Goal: Check status: Check status

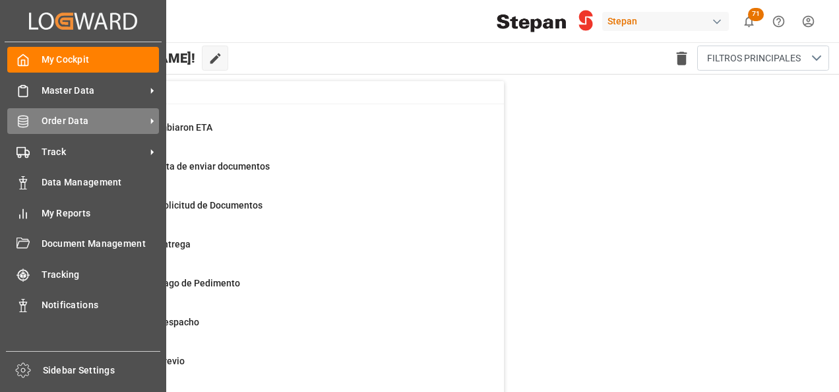
click at [29, 116] on icon at bounding box center [22, 121] width 13 height 13
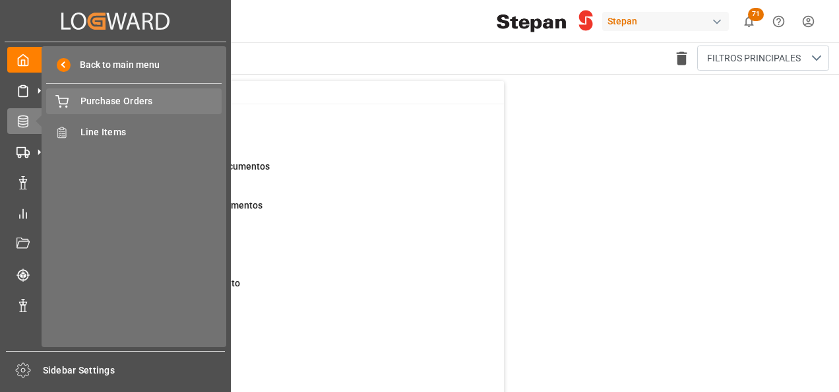
click at [114, 101] on span "Purchase Orders" at bounding box center [151, 101] width 142 height 14
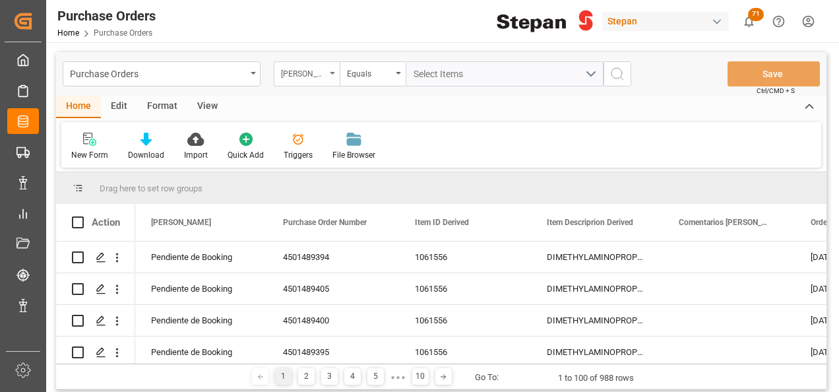
click at [338, 75] on div "Hito Stepan" at bounding box center [307, 73] width 66 height 25
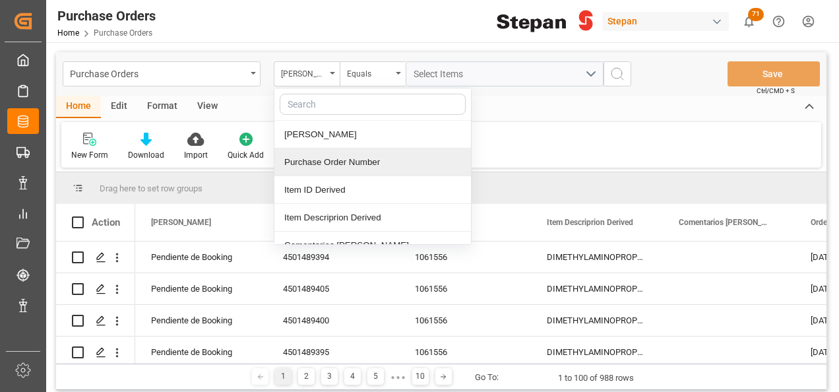
click at [310, 158] on div "Purchase Order Number" at bounding box center [372, 162] width 197 height 28
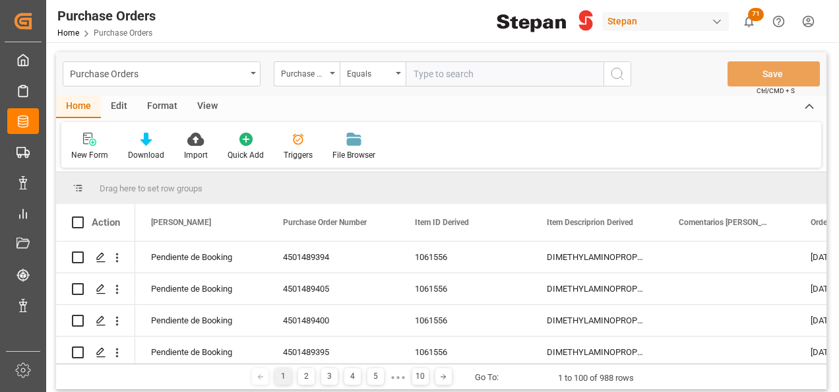
click at [415, 80] on input "text" at bounding box center [505, 73] width 198 height 25
type input "4501471621"
click at [623, 75] on icon "search button" at bounding box center [618, 74] width 16 height 16
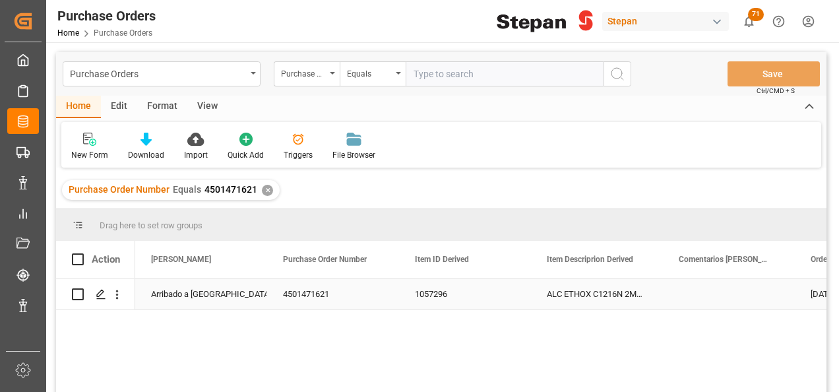
click at [203, 290] on div "Arribado a Puerto" at bounding box center [201, 294] width 100 height 30
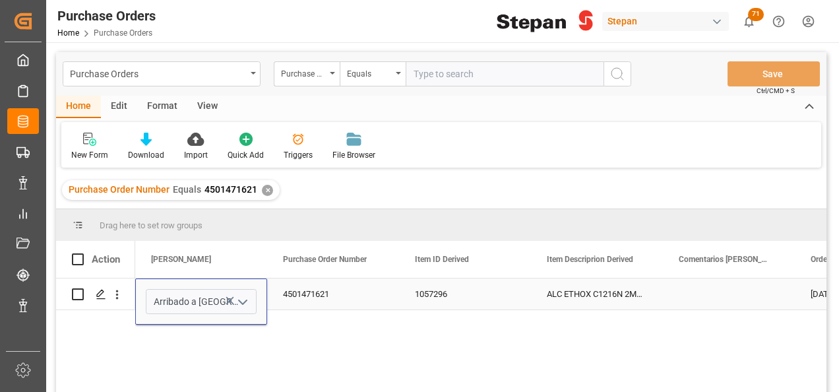
click at [244, 298] on icon "open menu" at bounding box center [243, 302] width 16 height 16
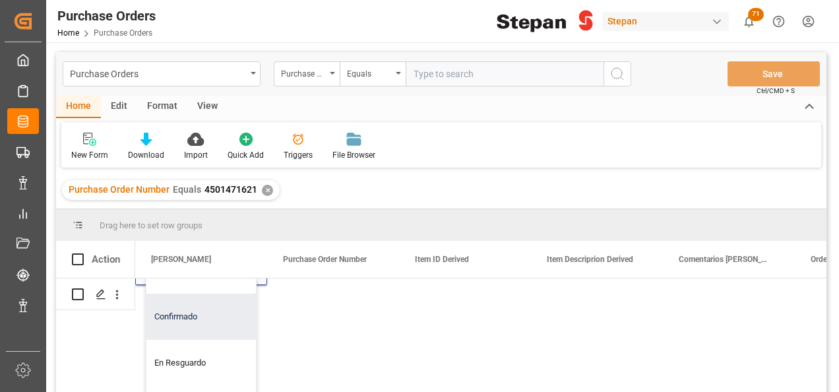
scroll to position [66, 0]
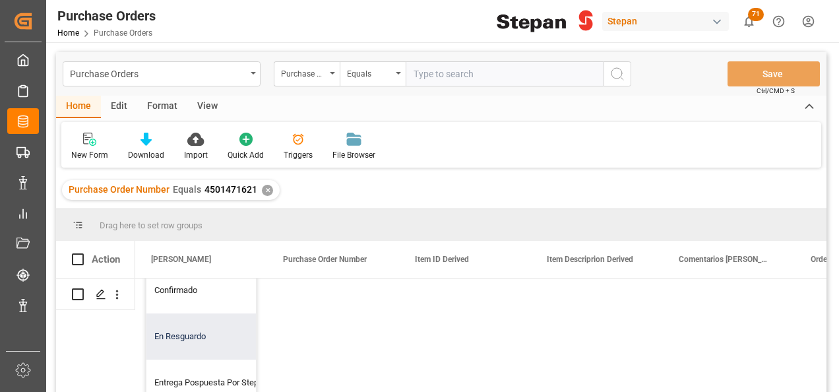
click at [185, 333] on div "En Resguardo" at bounding box center [214, 336] width 136 height 46
type input "En Resguardo"
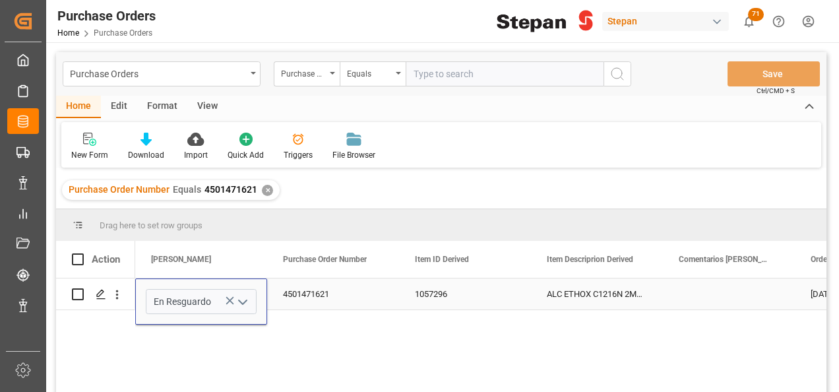
scroll to position [0, 0]
click at [346, 291] on div "4501471621" at bounding box center [333, 293] width 132 height 31
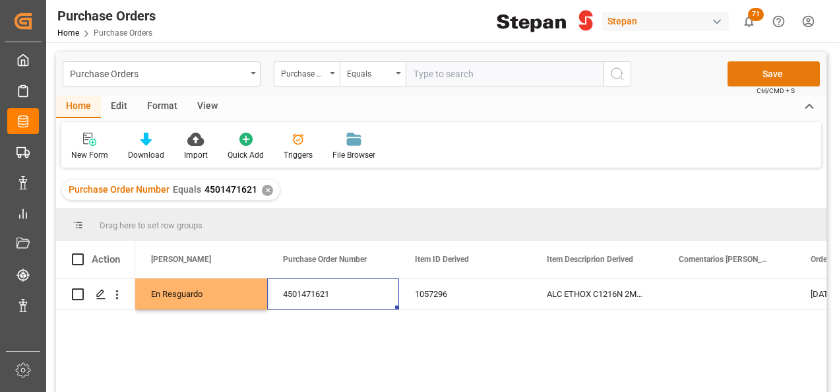
click at [777, 69] on button "Save" at bounding box center [774, 73] width 92 height 25
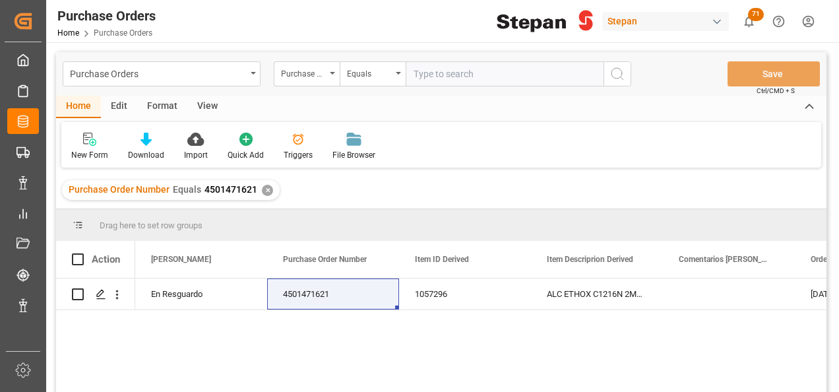
click at [262, 189] on div "✕" at bounding box center [267, 190] width 11 height 11
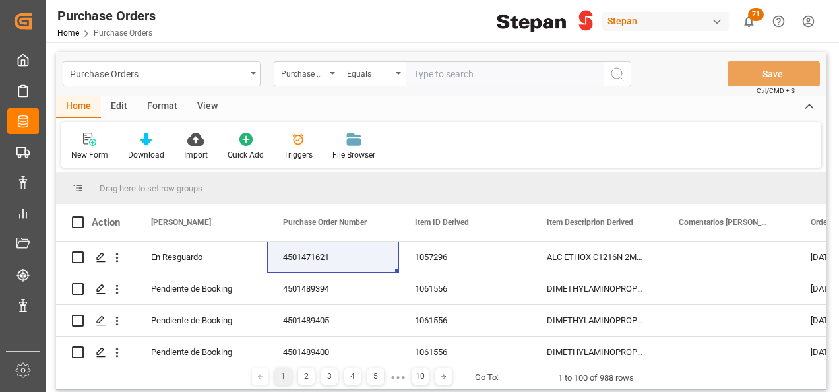
click at [418, 75] on input "text" at bounding box center [505, 73] width 198 height 25
paste input "4501462456"
click at [412, 73] on input "4501462456" at bounding box center [505, 73] width 198 height 25
type input "4501462456"
click at [625, 74] on button "search button" at bounding box center [618, 73] width 28 height 25
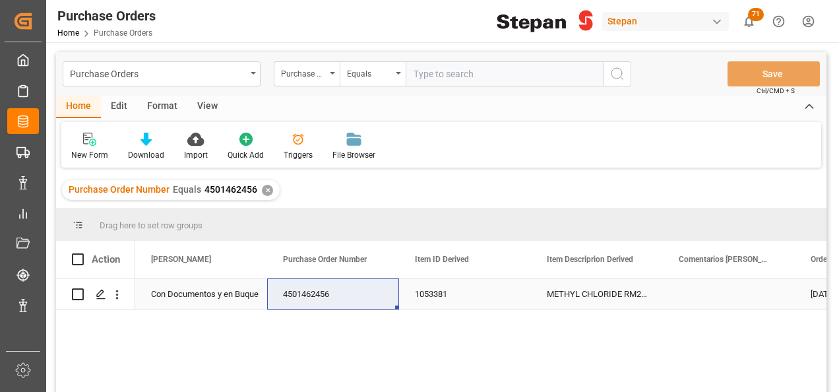
click at [344, 297] on div "4501462456" at bounding box center [333, 293] width 132 height 31
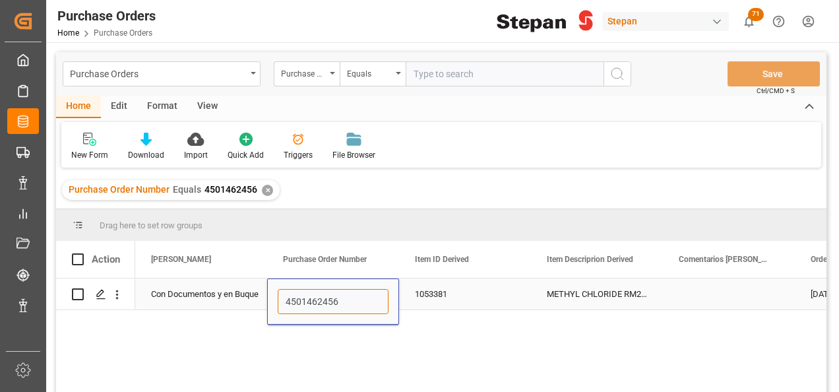
drag, startPoint x: 340, startPoint y: 296, endPoint x: 276, endPoint y: 302, distance: 64.3
click at [276, 302] on div "4501462456" at bounding box center [333, 301] width 132 height 46
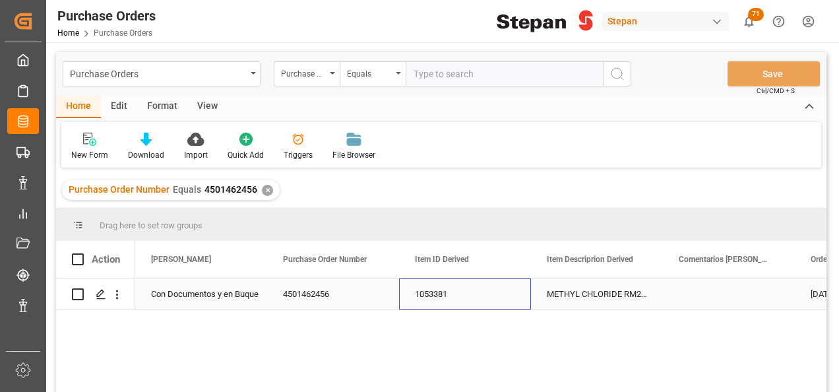
click at [483, 296] on div "1053381" at bounding box center [465, 293] width 132 height 31
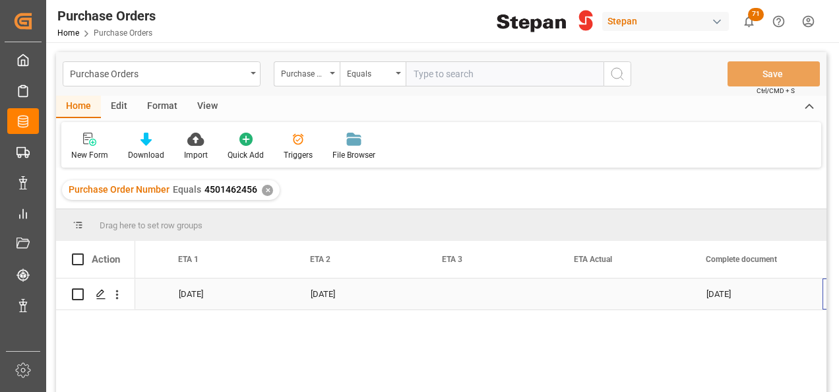
scroll to position [0, 1820]
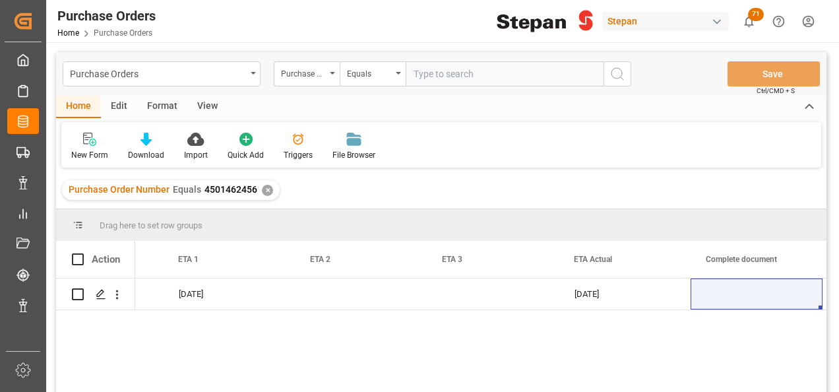
click at [269, 189] on div "✕" at bounding box center [267, 190] width 11 height 11
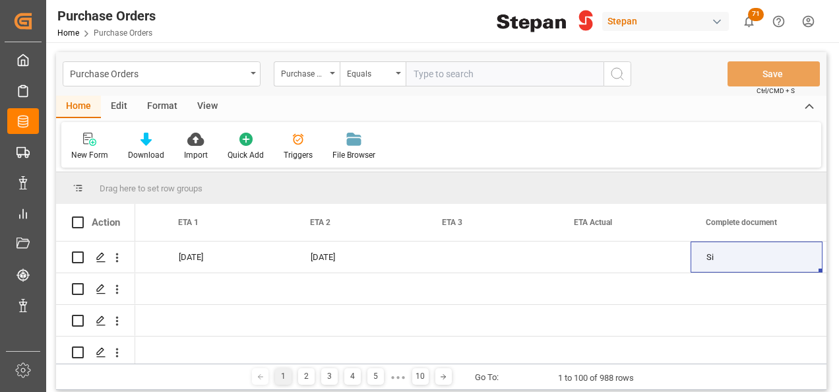
scroll to position [0, 1820]
click at [397, 69] on div "Equals" at bounding box center [373, 73] width 66 height 25
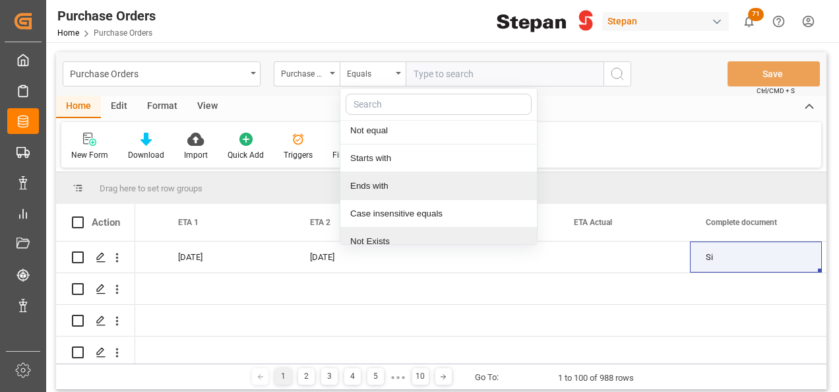
scroll to position [96, 0]
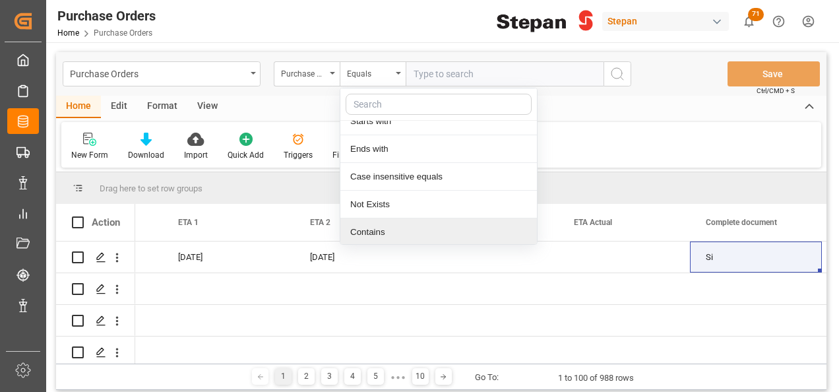
click at [373, 232] on div "Contains" at bounding box center [438, 232] width 197 height 28
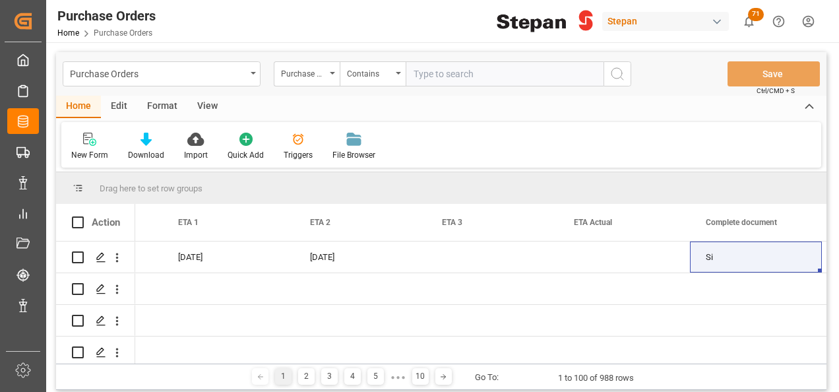
paste input "4501462578 4501462545 4501462585 4501462584 4501462533 4501462583 4501462540 45…"
click at [544, 75] on input "4501462578 4501462545 4501462585 4501462584 4501462533 4501462583 4501462540 45…" at bounding box center [505, 73] width 198 height 25
click at [493, 71] on input "4501462578 4501462545 4501462585 4501462584 4501462533 4501462583 4501462540 45…" at bounding box center [505, 73] width 198 height 25
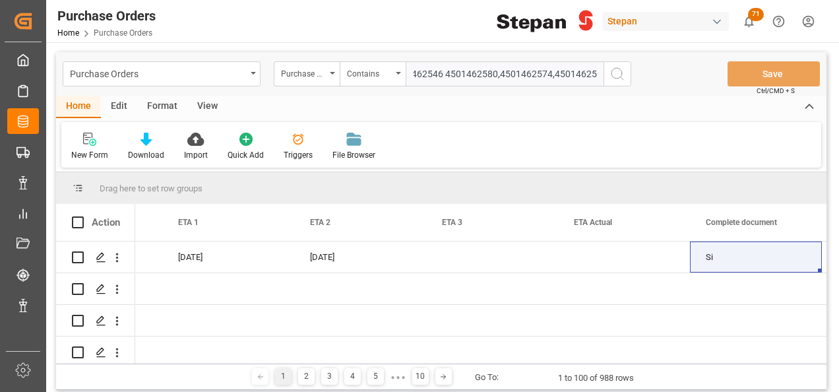
click at [440, 71] on input "4501462578 4501462545 4501462585 4501462584 4501462533 4501462583 4501462540 45…" at bounding box center [505, 73] width 198 height 25
click at [524, 71] on input "4501462578 4501462545 4501462585 4501462584 4501462533 4501462583 4501462540 45…" at bounding box center [505, 73] width 198 height 25
click at [468, 69] on input "4501462578 4501462545 4501462585 4501462584 4501462533 4501462583 4501462540 45…" at bounding box center [505, 73] width 198 height 25
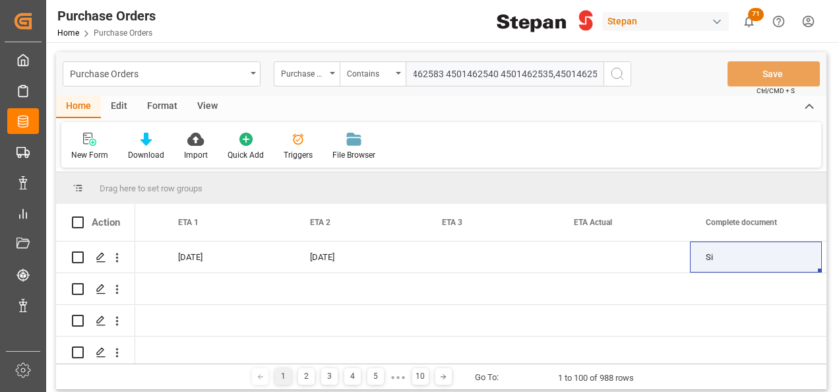
click at [499, 73] on input "4501462578 4501462545 4501462585 4501462584 4501462533 4501462583 4501462540 45…" at bounding box center [505, 73] width 198 height 25
drag, startPoint x: 496, startPoint y: 71, endPoint x: 517, endPoint y: 72, distance: 21.1
click at [497, 71] on input "4501462578 4501462545 4501462585 4501462584 4501462533 4501462583 4501462540 45…" at bounding box center [505, 73] width 198 height 25
type input "4501462578,4501462545,4501462585,4501462584,4501462533,4501462583,4501462540,45…"
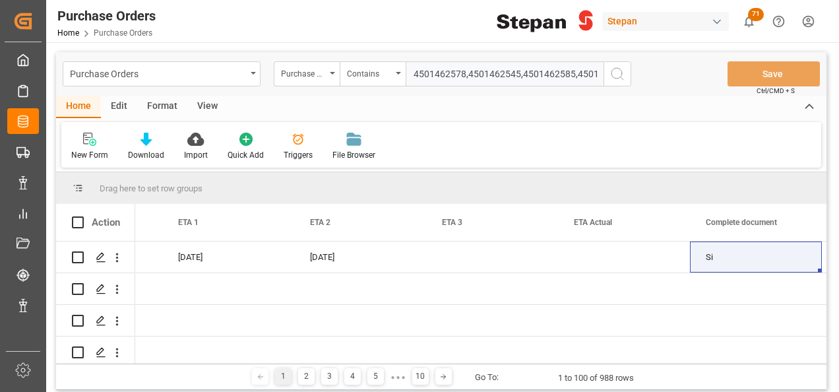
click at [618, 78] on circle "search button" at bounding box center [617, 73] width 11 height 11
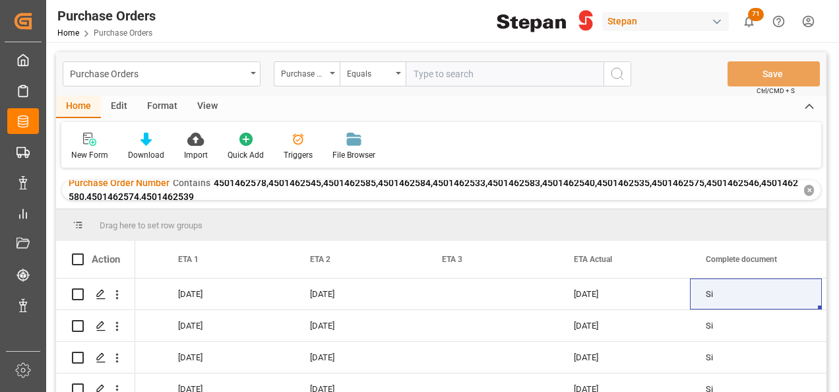
click at [809, 187] on div "✕" at bounding box center [809, 190] width 10 height 11
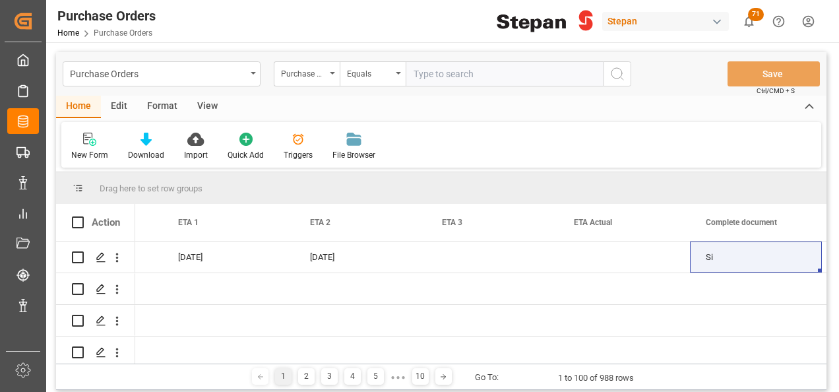
click at [400, 74] on icon "open menu" at bounding box center [398, 73] width 5 height 3
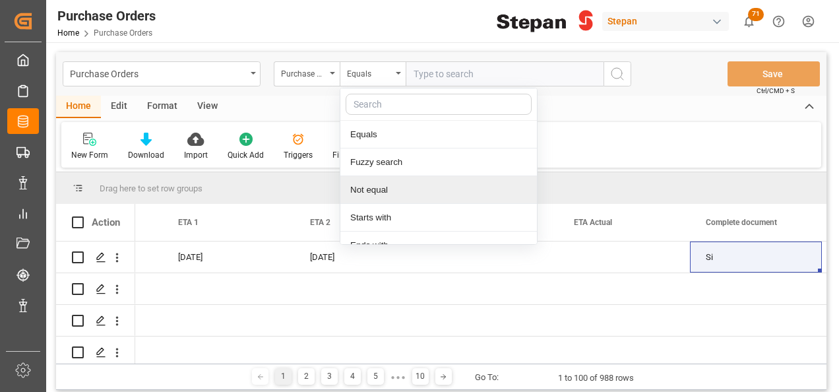
scroll to position [96, 0]
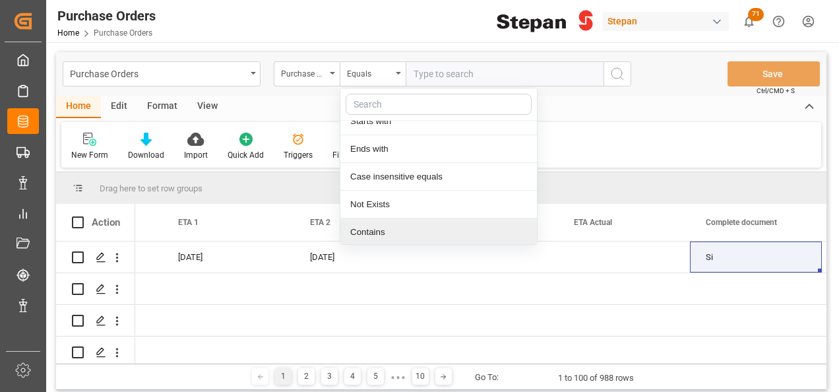
click at [371, 227] on div "Contains" at bounding box center [438, 232] width 197 height 28
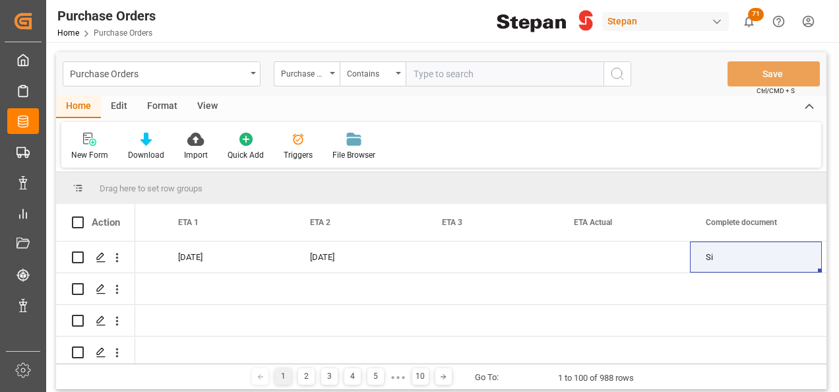
paste input "4501474714 4501474713"
drag, startPoint x: 466, startPoint y: 69, endPoint x: 500, endPoint y: 71, distance: 33.7
click at [467, 70] on input "4501474714 4501474713" at bounding box center [505, 73] width 198 height 25
type input "4501474714,4501474713"
click at [612, 79] on icon "search button" at bounding box center [618, 74] width 16 height 16
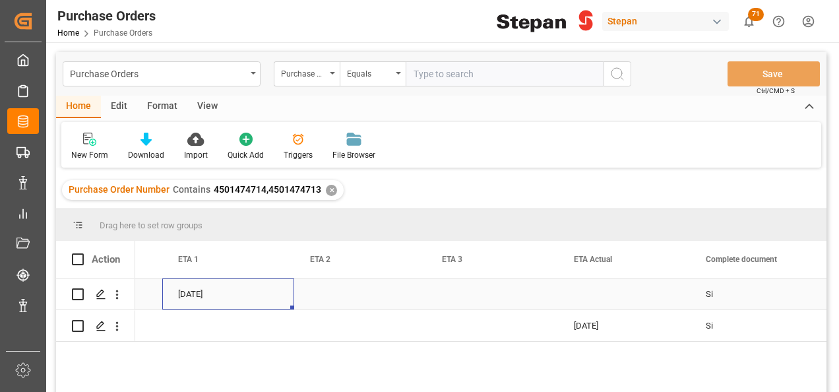
click at [185, 296] on div "10-09-2025" at bounding box center [228, 293] width 132 height 31
click at [610, 292] on div "Press SPACE to select this row." at bounding box center [624, 293] width 132 height 31
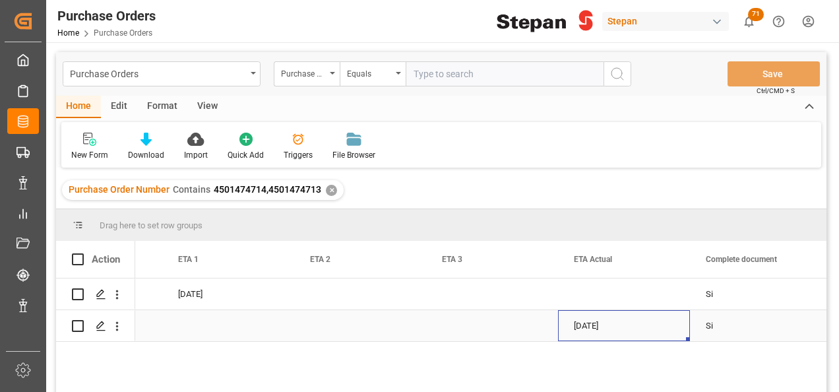
click at [616, 324] on div "10-09-2025" at bounding box center [624, 325] width 132 height 31
drag, startPoint x: 686, startPoint y: 340, endPoint x: 663, endPoint y: 296, distance: 49.9
click at [663, 296] on div "01-09-2025 06-09-2025 10-09-2025 Si CPT STEPAN MEXICO - MATAMOROS 01-09-2025 10…" at bounding box center [822, 309] width 5014 height 63
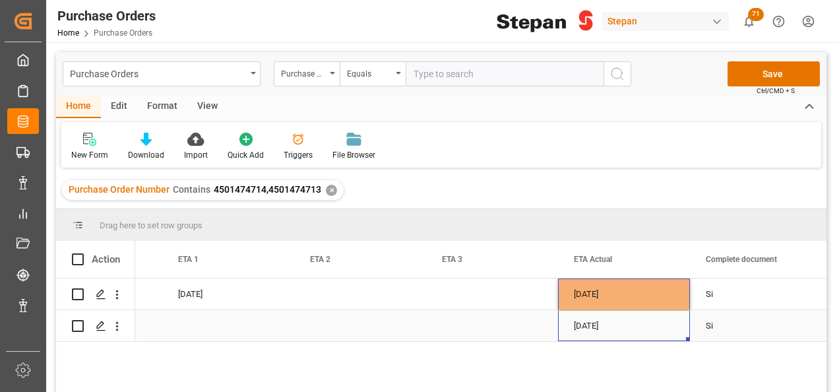
click at [614, 334] on div "10-09-2025" at bounding box center [624, 325] width 132 height 31
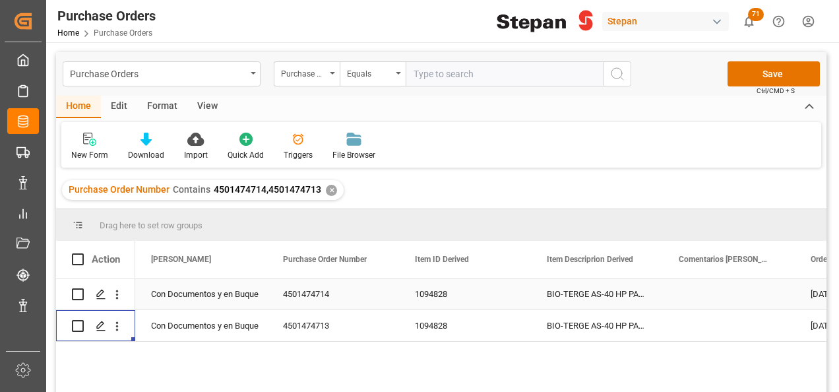
click at [214, 288] on div "Con Documentos y en Buque" at bounding box center [201, 294] width 100 height 30
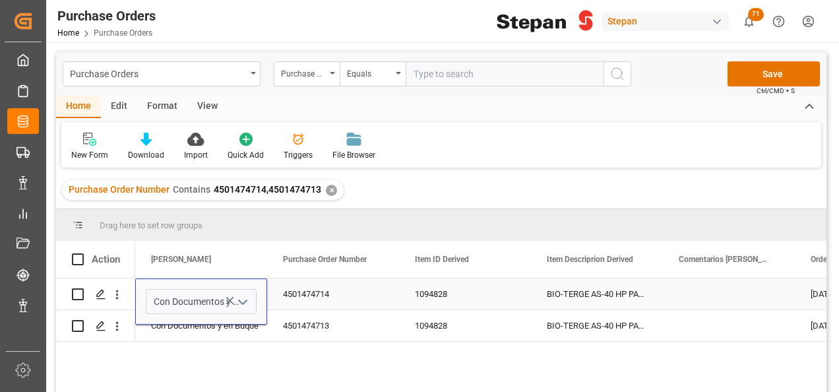
click at [246, 302] on icon "open menu" at bounding box center [243, 302] width 16 height 16
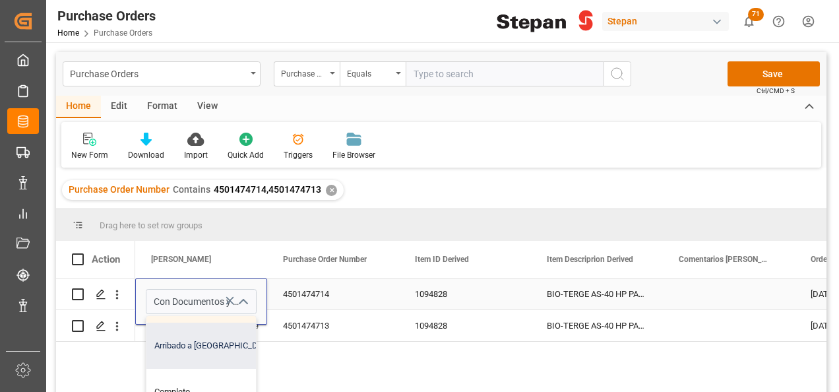
click at [207, 350] on div "Arribado a Puerto" at bounding box center [214, 346] width 136 height 46
type input "Arribado a Puerto"
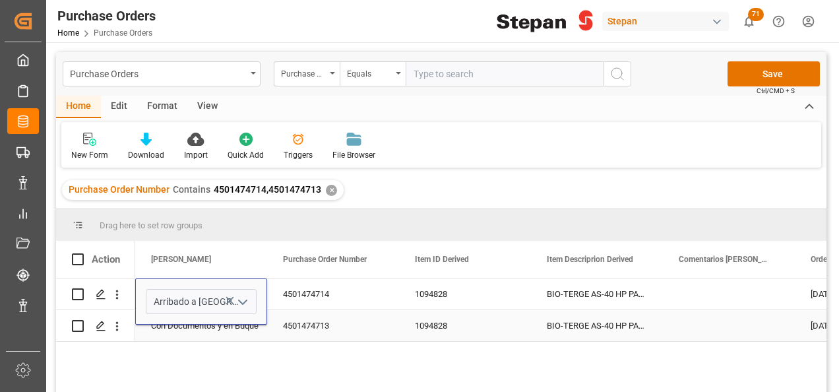
click at [201, 327] on div "Con Documentos y en Buque" at bounding box center [201, 326] width 100 height 30
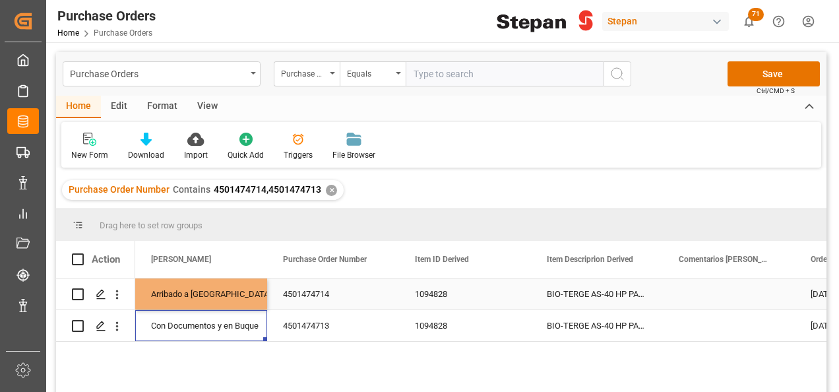
click at [218, 288] on div "Arribado a Puerto" at bounding box center [201, 294] width 100 height 30
drag, startPoint x: 265, startPoint y: 306, endPoint x: 257, endPoint y: 322, distance: 17.7
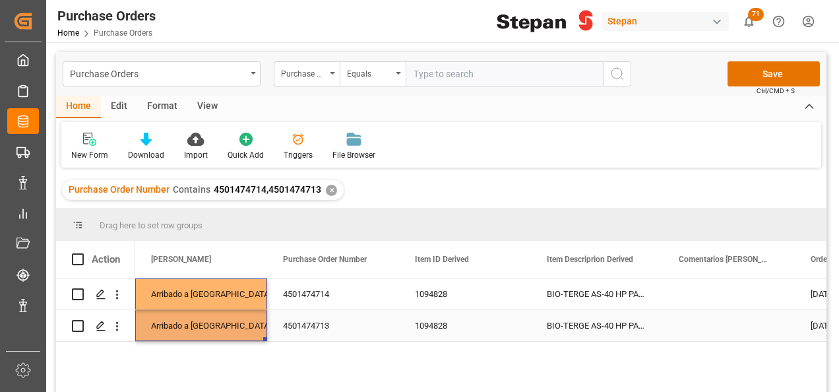
click at [334, 317] on div "4501474713" at bounding box center [333, 325] width 132 height 31
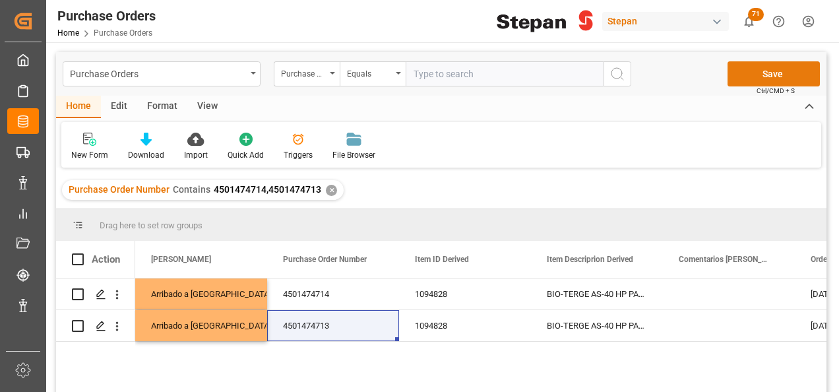
click at [776, 75] on button "Save" at bounding box center [774, 73] width 92 height 25
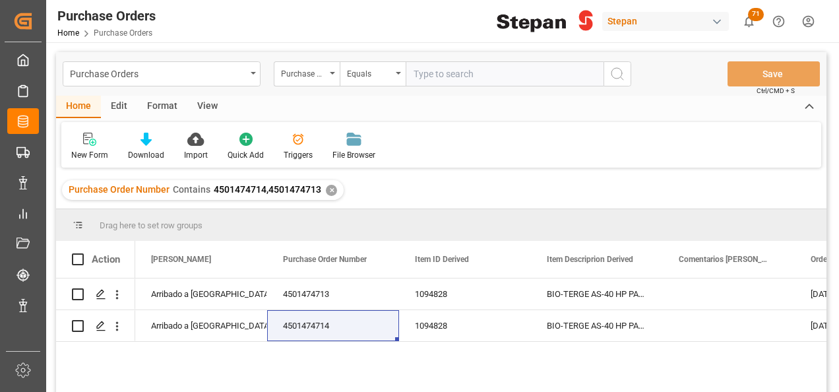
click at [330, 189] on div "✕" at bounding box center [331, 190] width 11 height 11
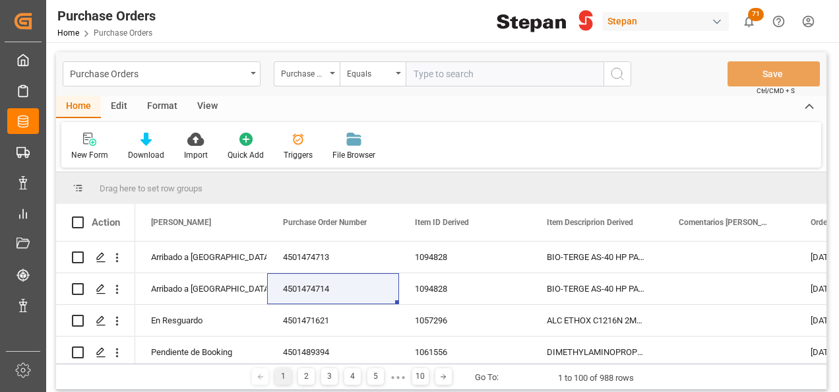
click at [425, 73] on input "text" at bounding box center [505, 73] width 198 height 25
paste input "4501468588"
type input "4501468588"
click at [623, 73] on icon "search button" at bounding box center [618, 74] width 16 height 16
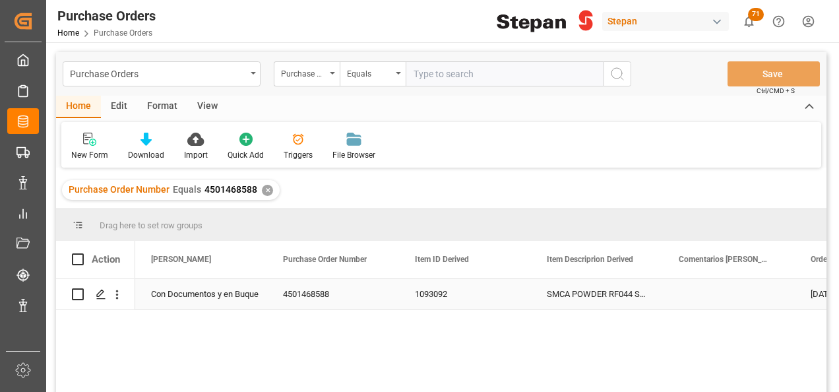
click at [201, 293] on div "Con Documentos y en Buque" at bounding box center [201, 294] width 100 height 30
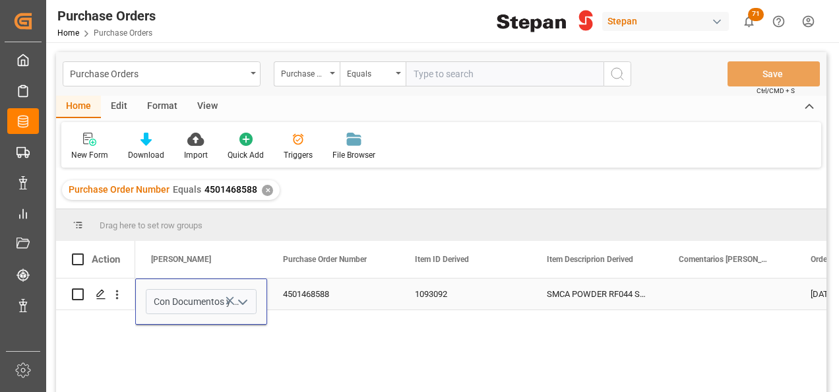
click at [244, 298] on icon "open menu" at bounding box center [243, 302] width 16 height 16
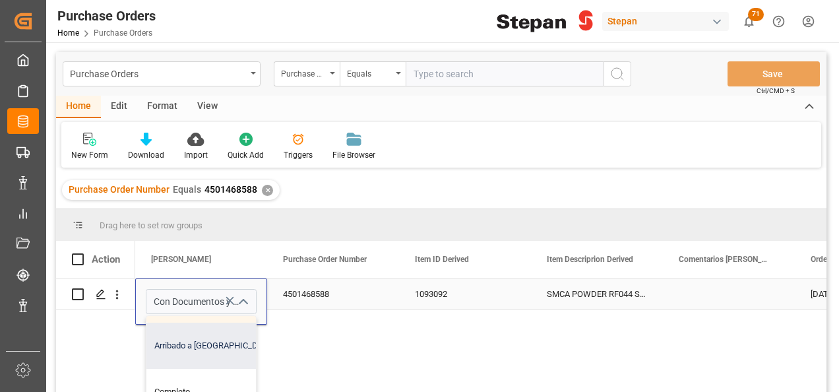
click at [193, 347] on div "Arribado a Puerto" at bounding box center [214, 346] width 136 height 46
type input "Arribado a Puerto"
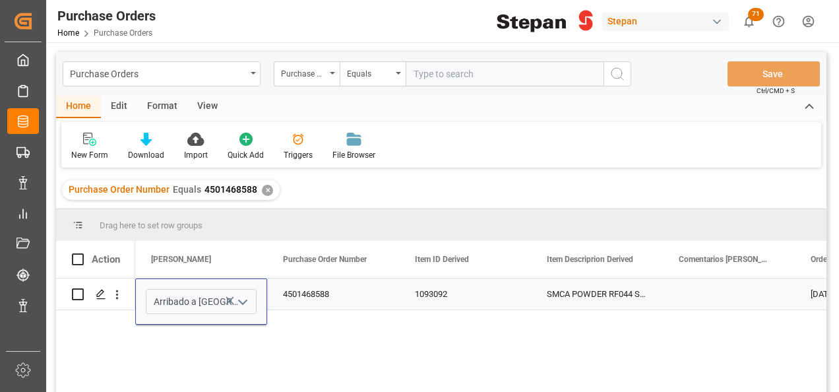
click at [356, 285] on div "4501468588" at bounding box center [333, 293] width 132 height 31
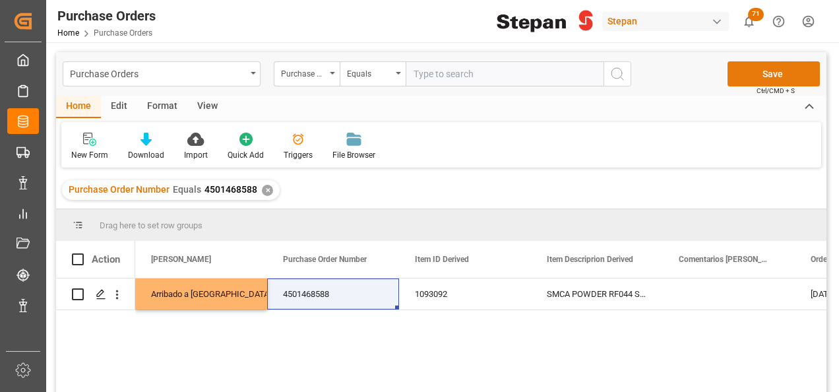
click at [768, 77] on button "Save" at bounding box center [774, 73] width 92 height 25
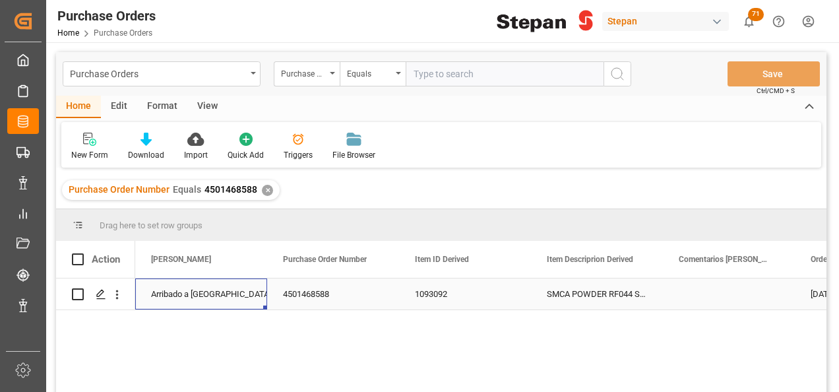
click at [189, 290] on div "Arribado a Puerto" at bounding box center [201, 294] width 100 height 30
drag, startPoint x: 263, startPoint y: 191, endPoint x: 563, endPoint y: 212, distance: 301.6
click at [563, 212] on div "Purchase Orders Purchase Order Number Equals Save Ctrl/CMD + S Home Edit Format…" at bounding box center [441, 239] width 771 height 375
click at [263, 188] on div "✕" at bounding box center [267, 190] width 11 height 11
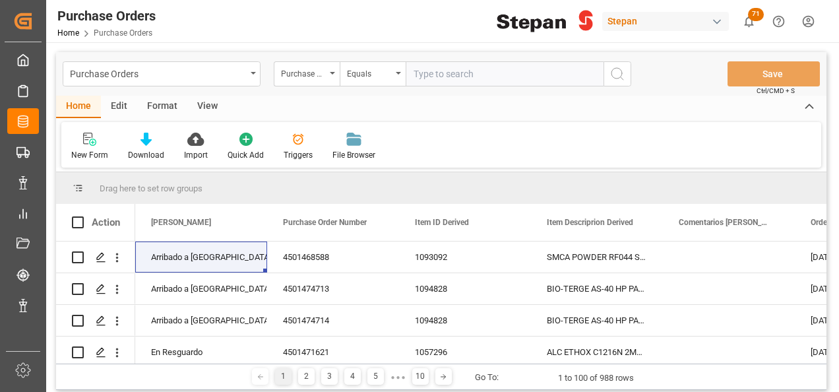
click at [445, 74] on input "text" at bounding box center [505, 73] width 198 height 25
paste input "4501470389"
type input "4501470389"
click at [616, 74] on icon "search button" at bounding box center [618, 74] width 16 height 16
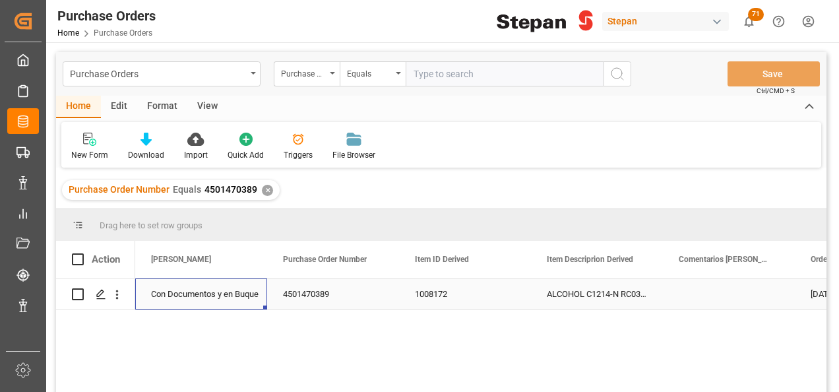
click at [176, 294] on div "Con Documentos y en Buque" at bounding box center [201, 294] width 100 height 30
click at [239, 298] on icon "open menu" at bounding box center [243, 302] width 16 height 16
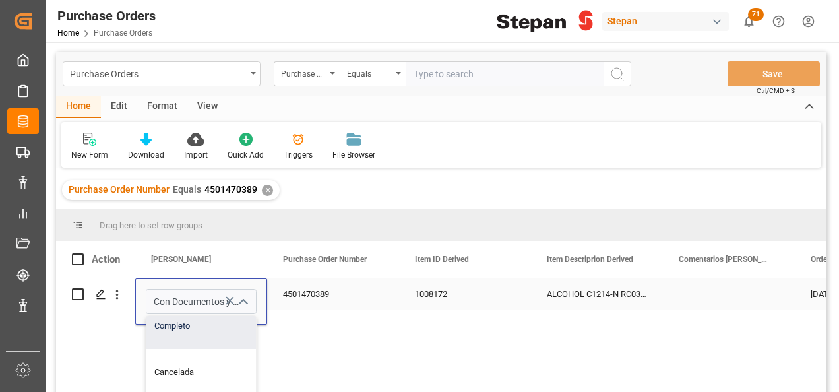
click at [199, 323] on div "Completo" at bounding box center [214, 326] width 136 height 46
type input "Completo"
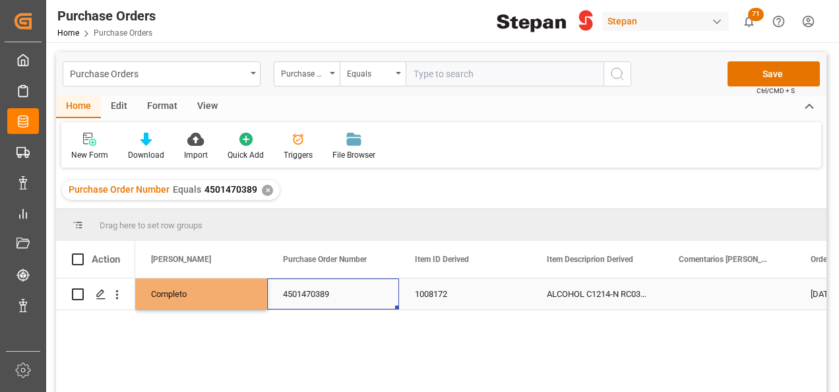
click at [348, 294] on div "4501470389" at bounding box center [333, 293] width 132 height 31
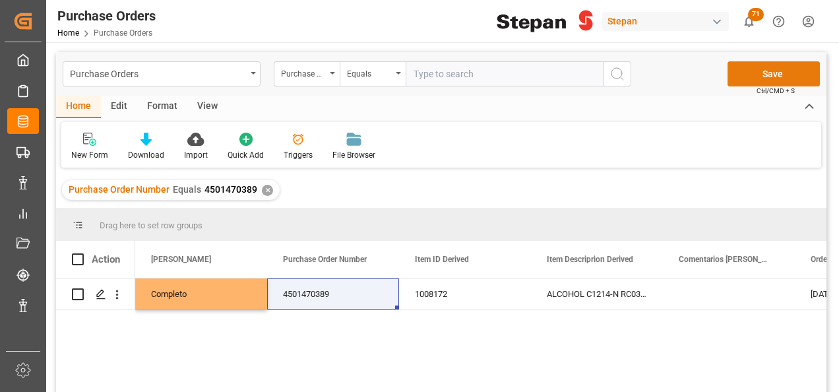
click at [771, 75] on button "Save" at bounding box center [774, 73] width 92 height 25
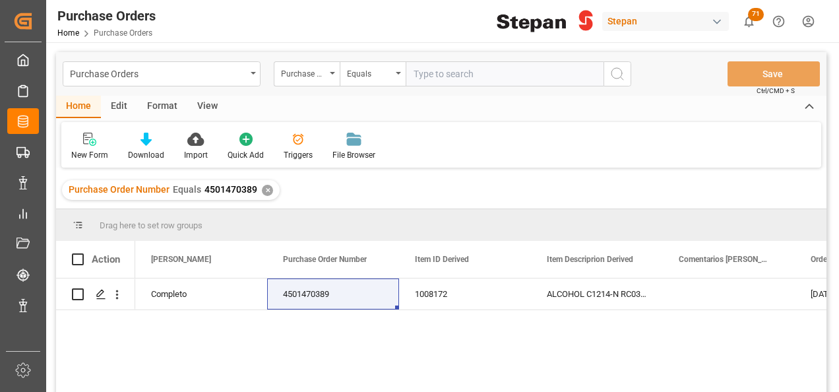
click at [267, 191] on div "✕" at bounding box center [267, 190] width 11 height 11
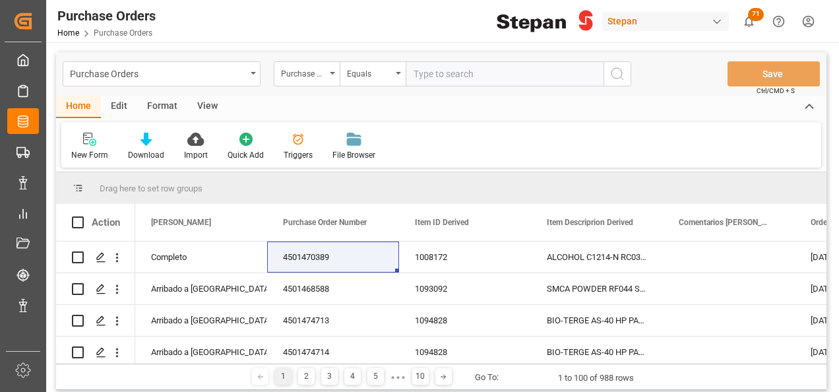
click at [442, 69] on input "text" at bounding box center [505, 73] width 198 height 25
paste input "4501459238"
type input "4501459238"
click at [617, 80] on icon "search button" at bounding box center [618, 74] width 16 height 16
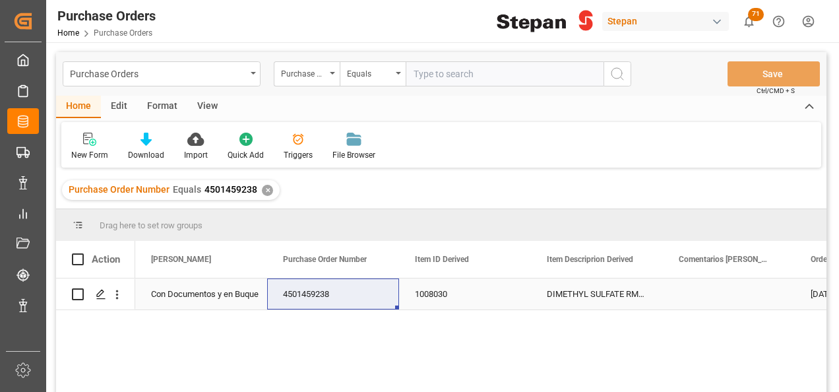
click at [223, 297] on div "Con Documentos y en Buque" at bounding box center [201, 294] width 100 height 30
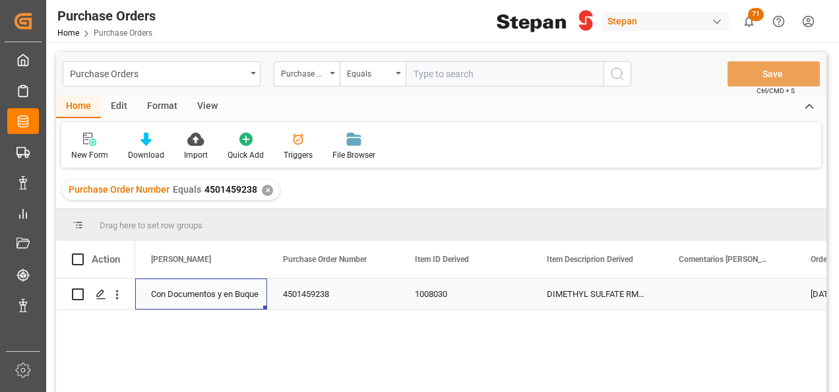
click at [223, 297] on div "Con Documentos y en Buque" at bounding box center [201, 294] width 100 height 30
click at [246, 299] on icon "open menu" at bounding box center [243, 302] width 16 height 16
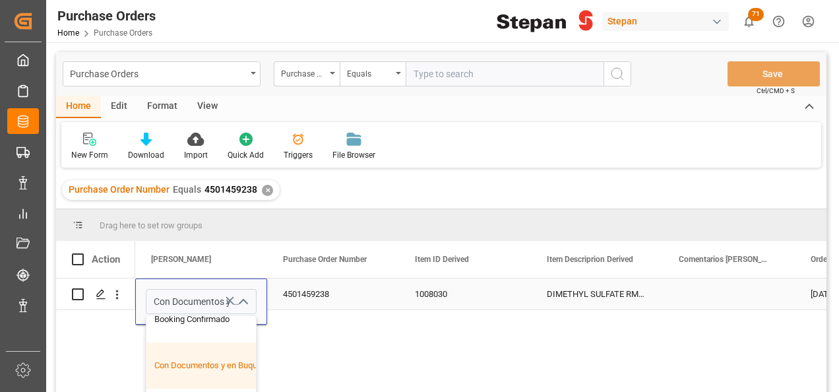
scroll to position [132, 0]
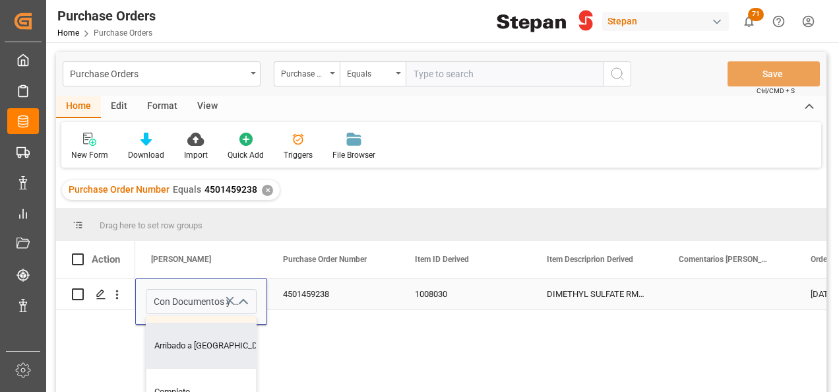
click at [199, 346] on div "Arribado a Puerto" at bounding box center [214, 346] width 136 height 46
type input "Arribado a Puerto"
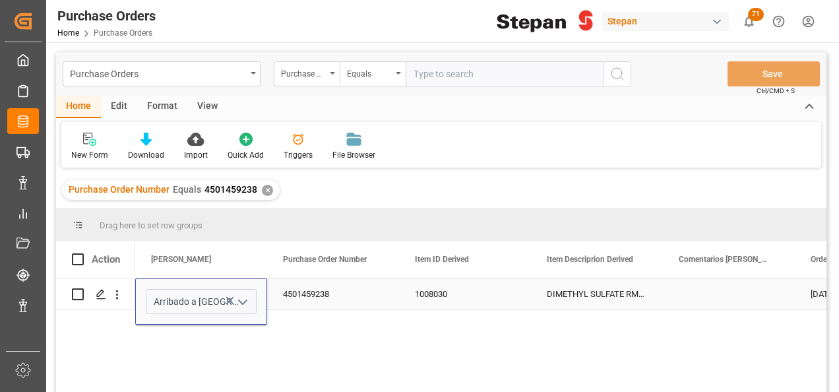
click at [343, 294] on div "4501459238" at bounding box center [333, 293] width 132 height 31
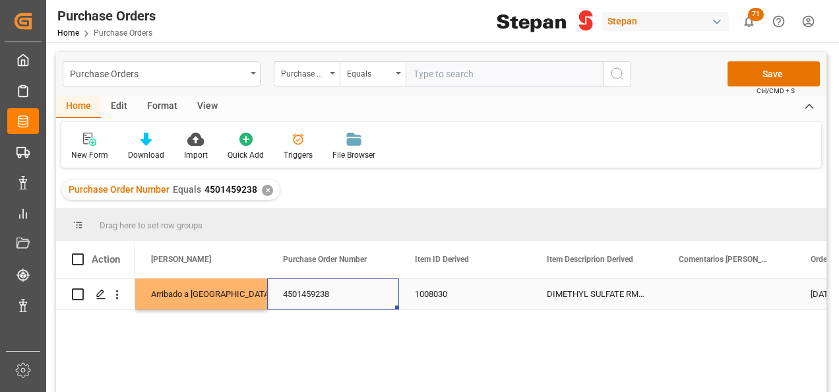
click at [706, 290] on div "Press SPACE to select this row." at bounding box center [729, 293] width 132 height 31
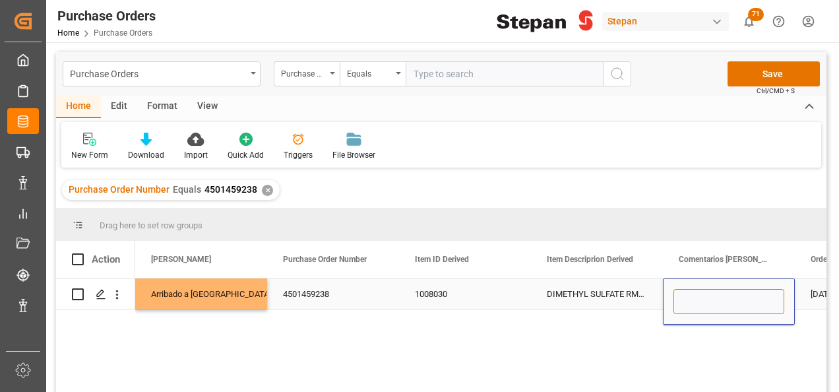
click at [694, 306] on input "Press SPACE to select this row." at bounding box center [729, 301] width 111 height 25
type input "pendiente permisos actualizados"
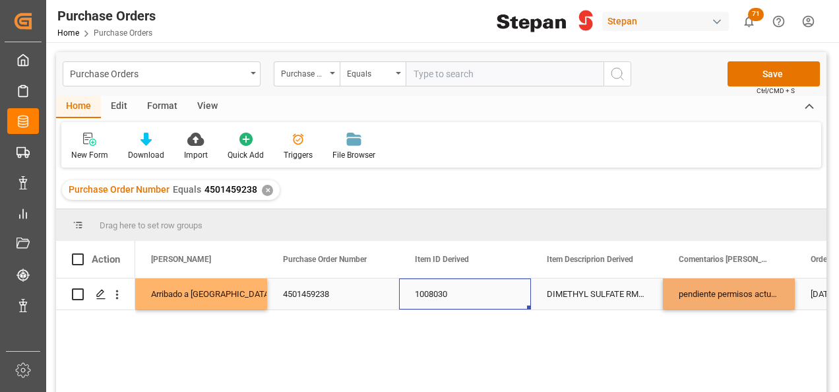
click at [528, 282] on div "1008030" at bounding box center [465, 293] width 132 height 31
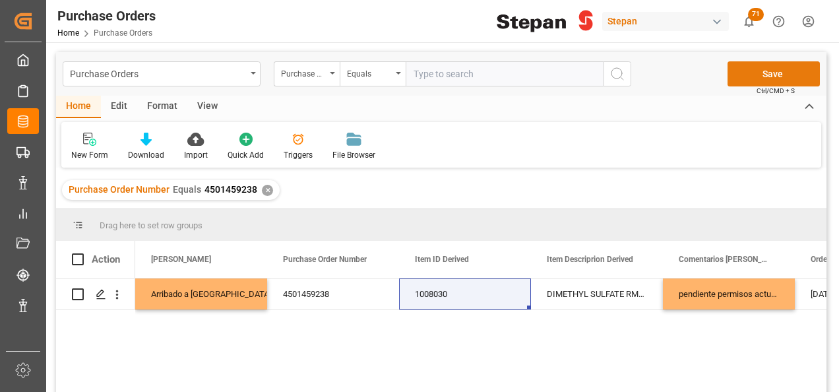
click at [761, 74] on button "Save" at bounding box center [774, 73] width 92 height 25
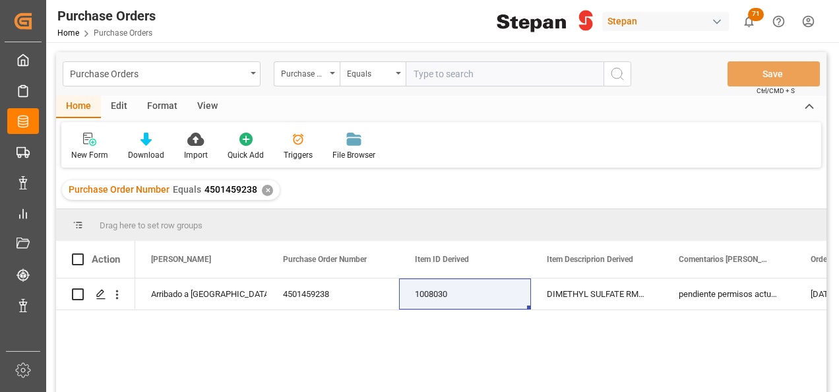
click at [267, 191] on div "✕" at bounding box center [267, 190] width 11 height 11
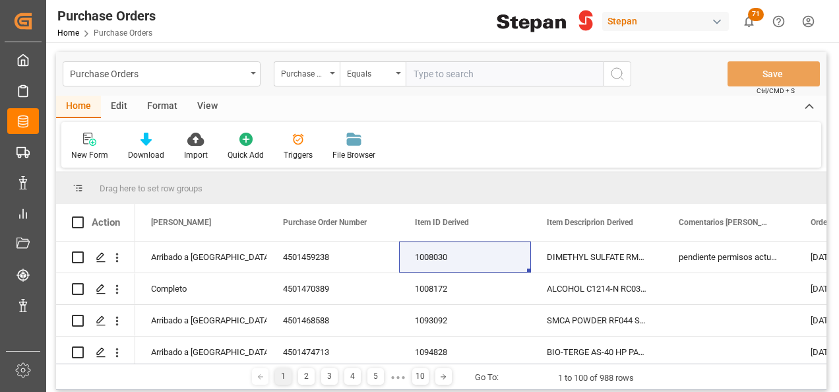
click at [426, 75] on input "text" at bounding box center [505, 73] width 198 height 25
paste input "4501479599"
type input "4501479599"
click at [617, 69] on icon "search button" at bounding box center [618, 74] width 16 height 16
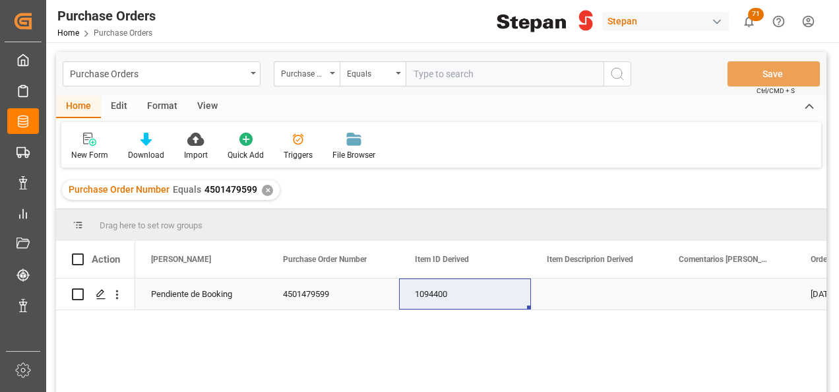
click at [194, 292] on div "Pendiente de Booking" at bounding box center [201, 294] width 100 height 30
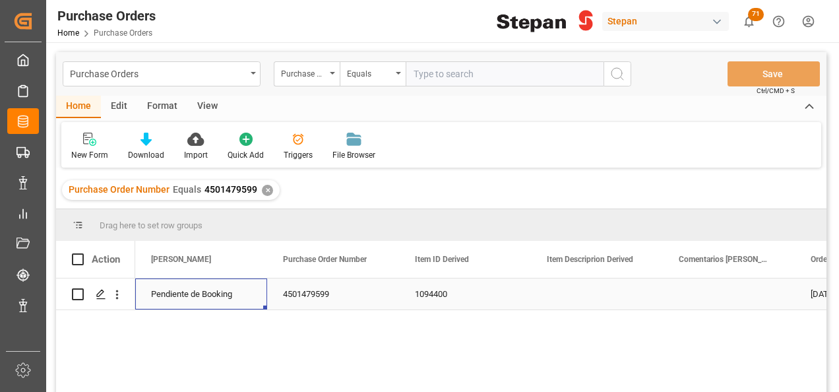
click at [194, 292] on div "Pendiente de Booking" at bounding box center [201, 294] width 100 height 30
click at [245, 299] on icon "open menu" at bounding box center [243, 302] width 16 height 16
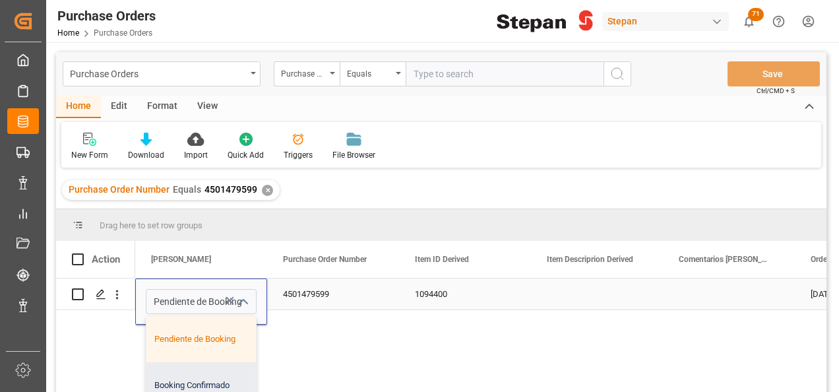
click at [179, 389] on div "Booking Confirmado" at bounding box center [214, 385] width 136 height 46
type input "Booking Confirmado"
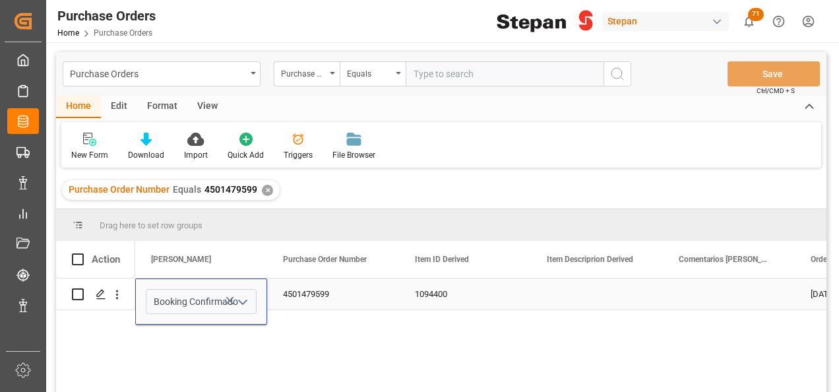
click at [363, 298] on div "4501479599" at bounding box center [333, 293] width 132 height 31
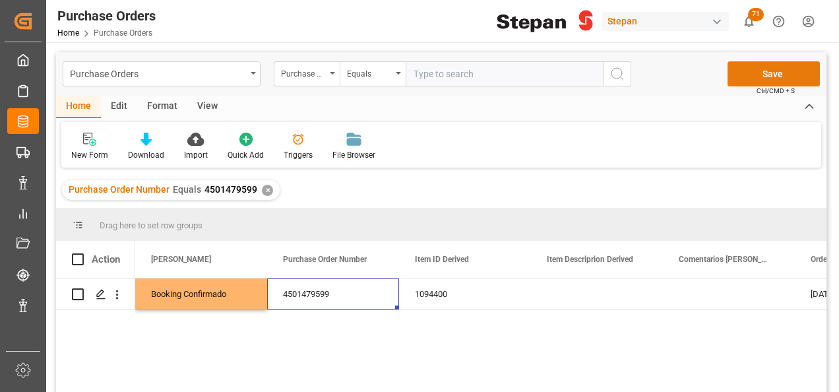
click at [789, 69] on button "Save" at bounding box center [774, 73] width 92 height 25
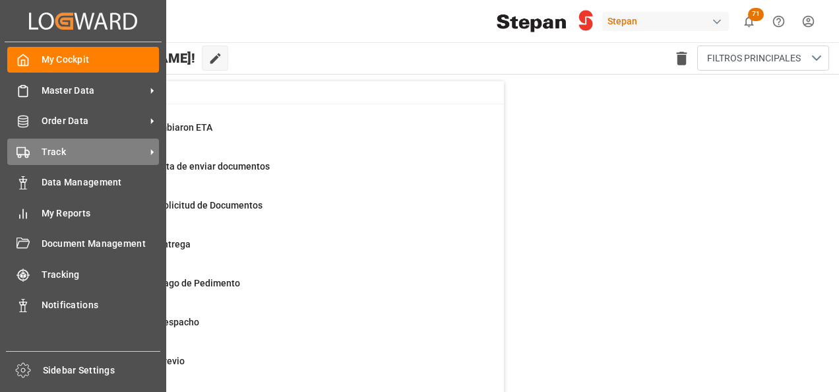
click at [54, 158] on span "Track" at bounding box center [94, 152] width 104 height 14
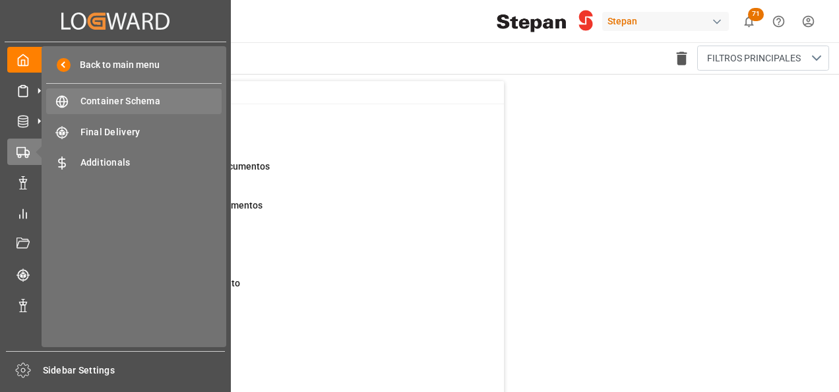
click at [130, 98] on span "Container Schema" at bounding box center [151, 101] width 142 height 14
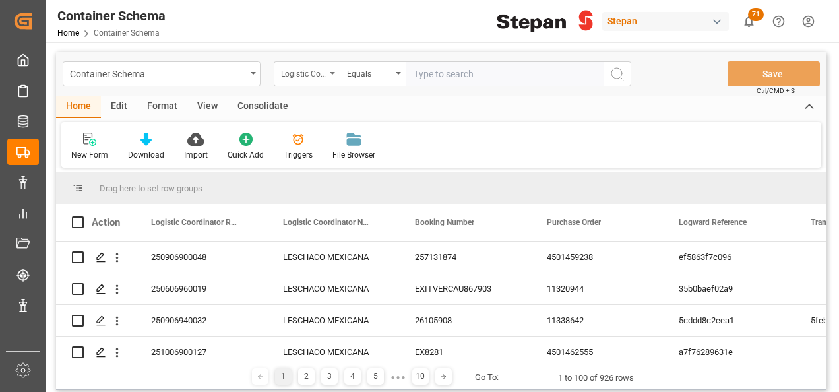
click at [327, 71] on div "Logistic Coordinator Reference Number" at bounding box center [307, 73] width 66 height 25
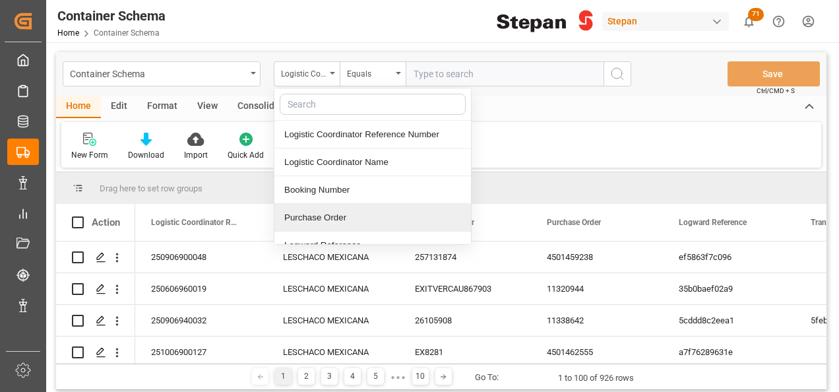
click at [307, 213] on div "Purchase Order" at bounding box center [372, 218] width 197 height 28
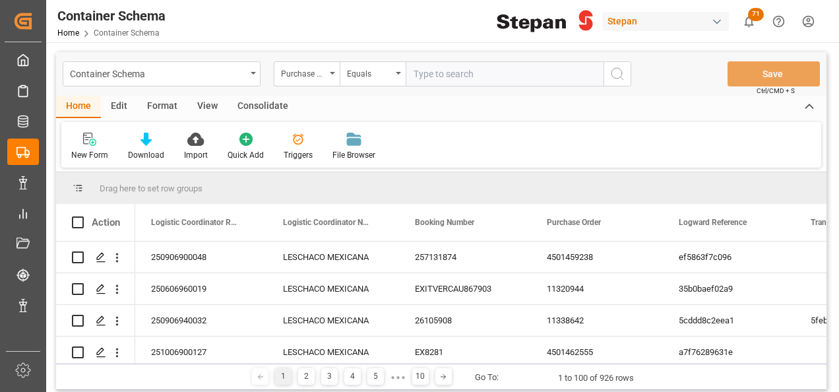
click at [424, 68] on input "text" at bounding box center [505, 73] width 198 height 25
paste input "4501471621"
type input "4501471621"
click at [617, 72] on icon "search button" at bounding box center [618, 74] width 16 height 16
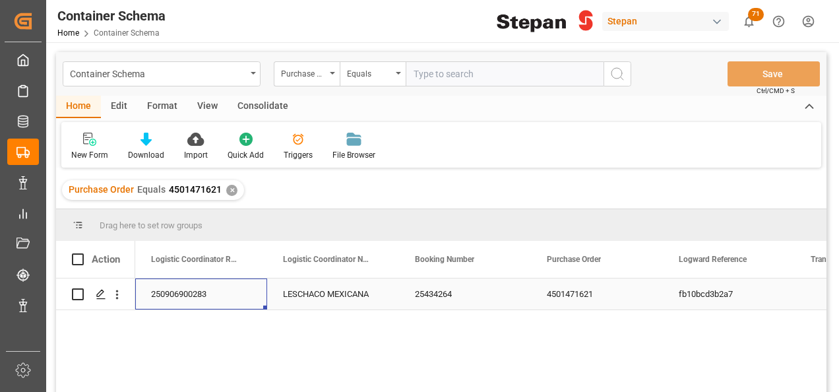
click at [240, 293] on div "250906900283" at bounding box center [201, 293] width 132 height 31
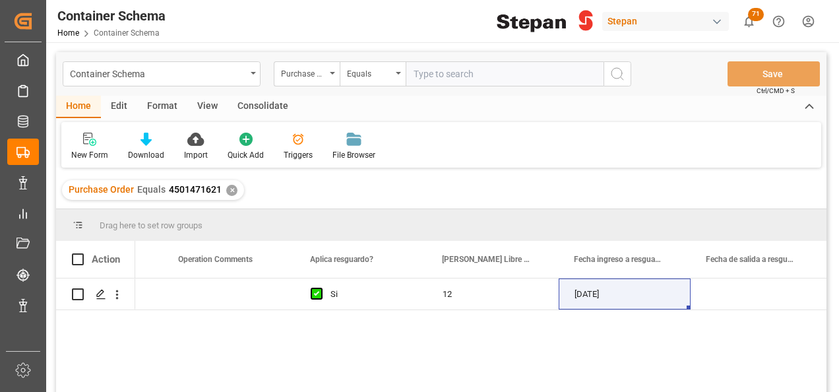
click at [226, 187] on div "✕" at bounding box center [231, 190] width 11 height 11
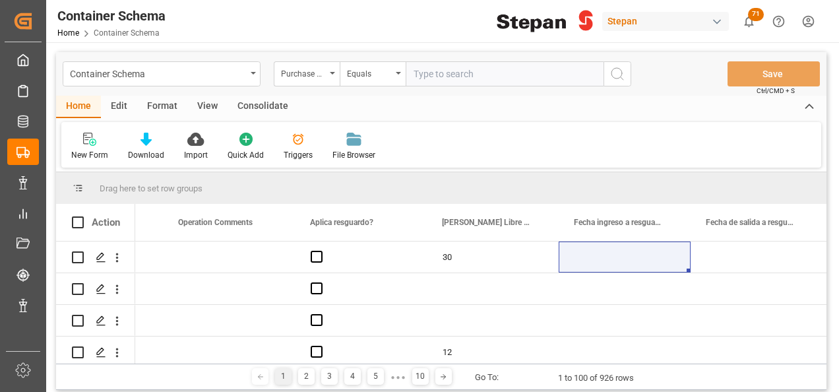
scroll to position [0, 7098]
click at [425, 80] on input "text" at bounding box center [505, 73] width 198 height 25
paste input "4501462456"
type input "4501462456"
click at [617, 78] on circle "search button" at bounding box center [617, 73] width 11 height 11
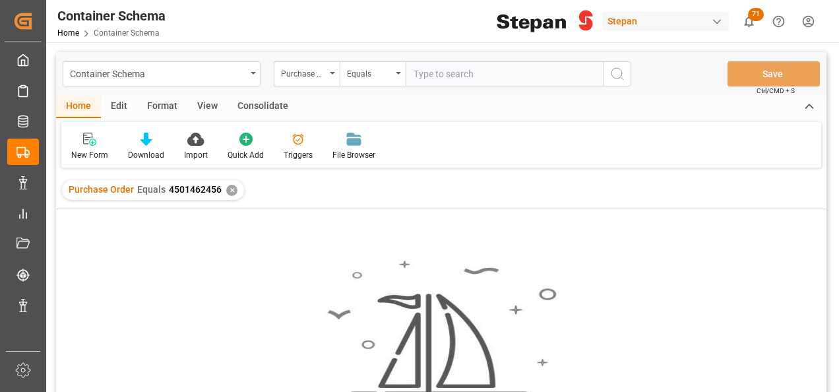
click at [230, 189] on div "✕" at bounding box center [231, 190] width 11 height 11
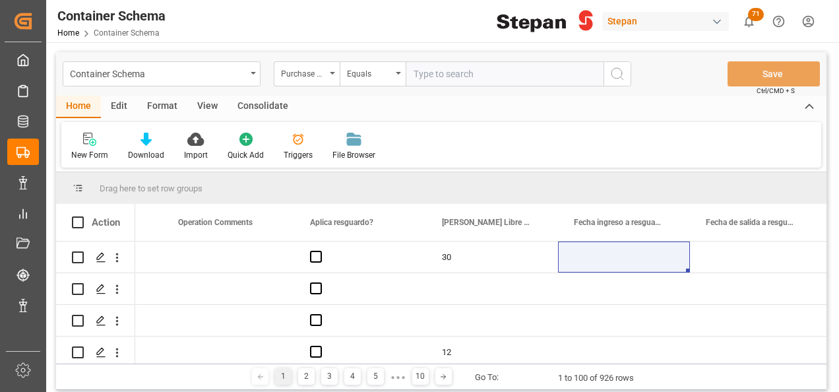
click at [420, 70] on input "text" at bounding box center [505, 73] width 198 height 25
click at [420, 67] on input "text" at bounding box center [505, 73] width 198 height 25
paste input "4501462456"
click at [416, 71] on input "4501462456" at bounding box center [505, 73] width 198 height 25
click at [414, 73] on input "4501462456" at bounding box center [505, 73] width 198 height 25
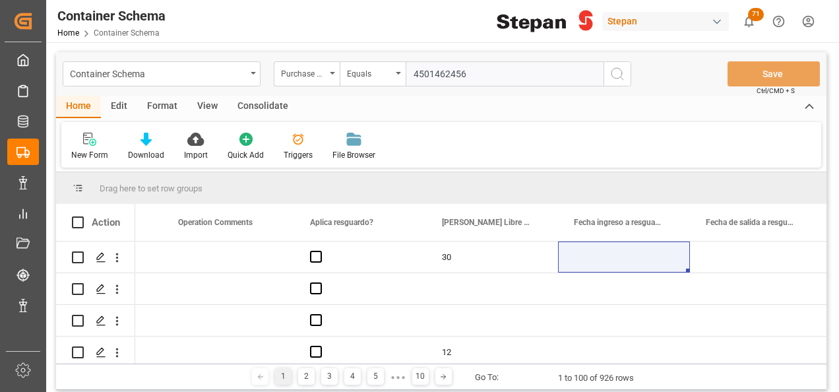
type input "4501462456"
click at [621, 70] on icon "search button" at bounding box center [618, 74] width 16 height 16
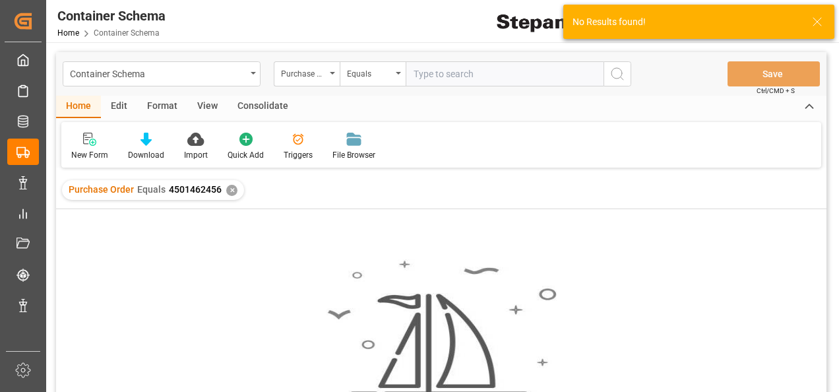
click at [228, 187] on div "✕" at bounding box center [231, 190] width 11 height 11
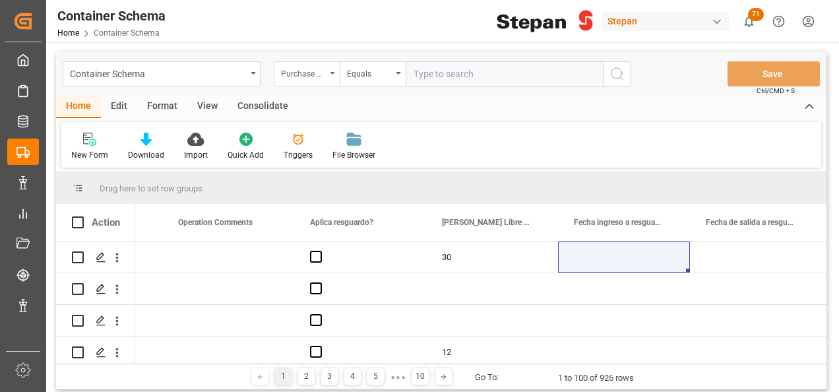
click at [329, 69] on div "Purchase Order" at bounding box center [307, 73] width 66 height 25
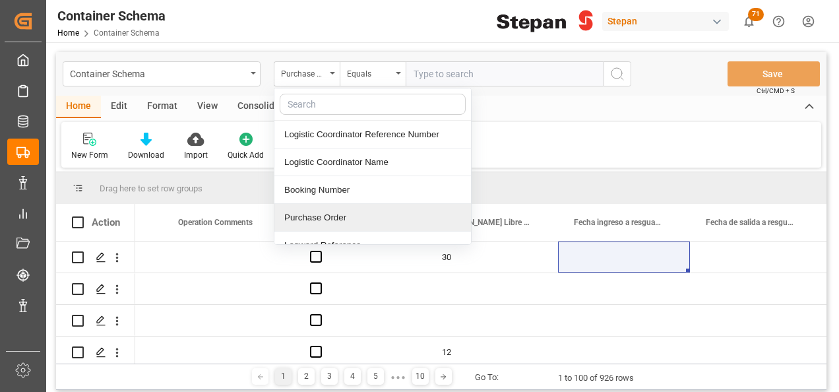
click at [290, 215] on div "Purchase Order" at bounding box center [372, 218] width 197 height 28
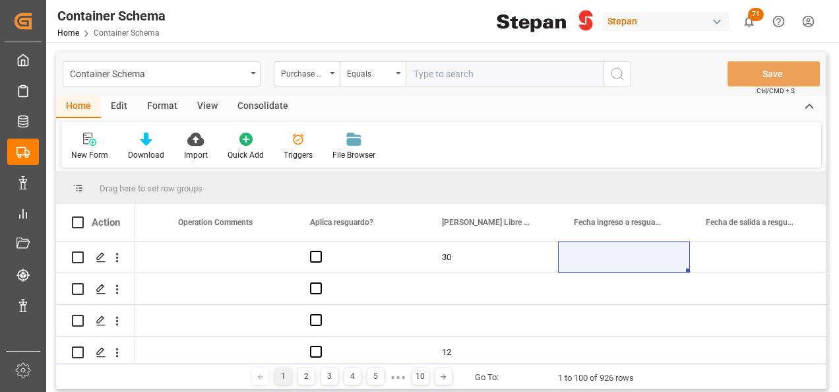
click at [418, 73] on input "text" at bounding box center [505, 73] width 198 height 25
paste input "4501462456"
type input "4501462456"
click at [614, 77] on icon "search button" at bounding box center [618, 74] width 16 height 16
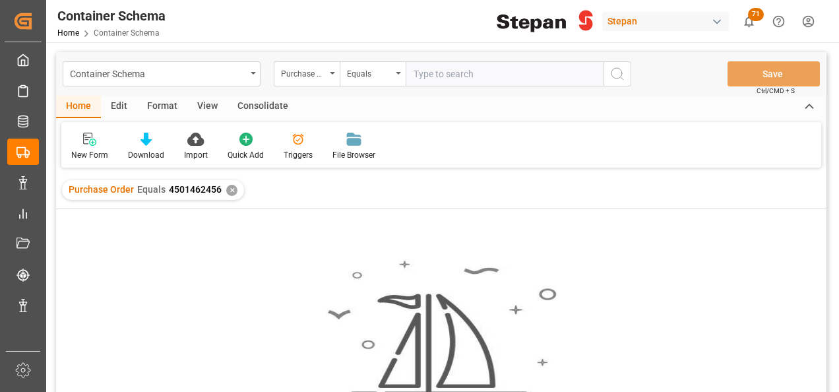
click at [230, 189] on div "✕" at bounding box center [231, 190] width 11 height 11
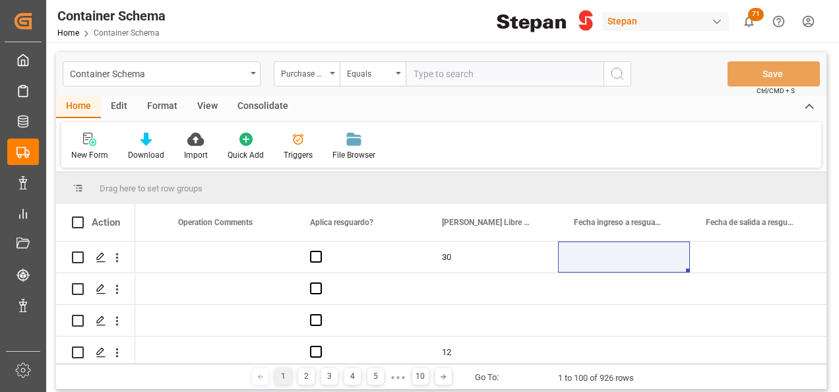
click at [421, 71] on input "text" at bounding box center [505, 73] width 198 height 25
paste input "4501462456"
type input "4501462456"
click at [611, 75] on icon "search button" at bounding box center [618, 74] width 16 height 16
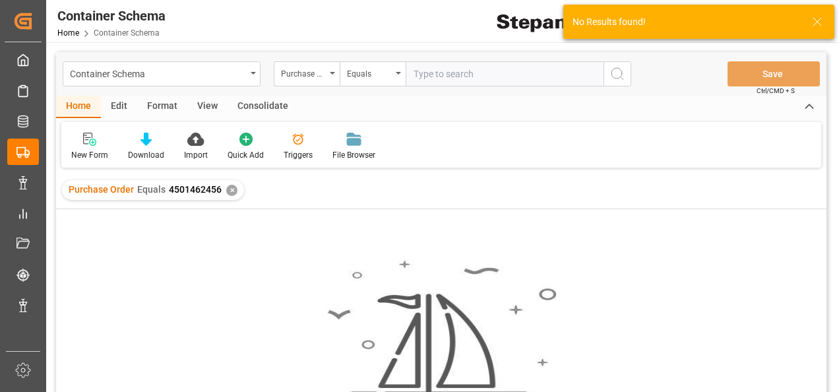
click at [230, 191] on div "✕" at bounding box center [231, 190] width 11 height 11
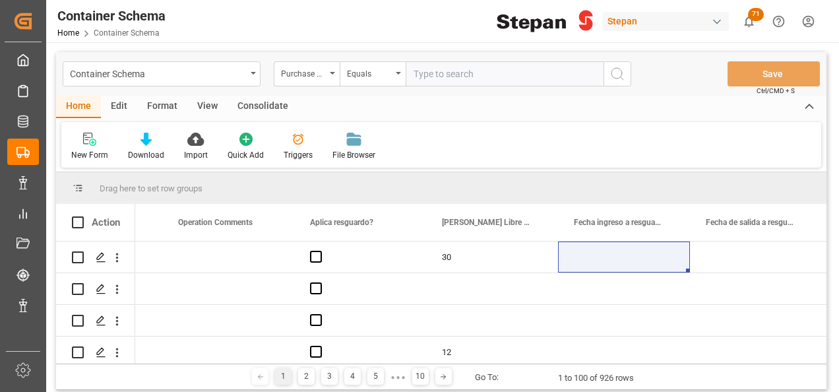
click at [473, 69] on input "text" at bounding box center [505, 73] width 198 height 25
paste input "4501462578"
type input "4501462578"
click at [619, 77] on icon "search button" at bounding box center [618, 74] width 16 height 16
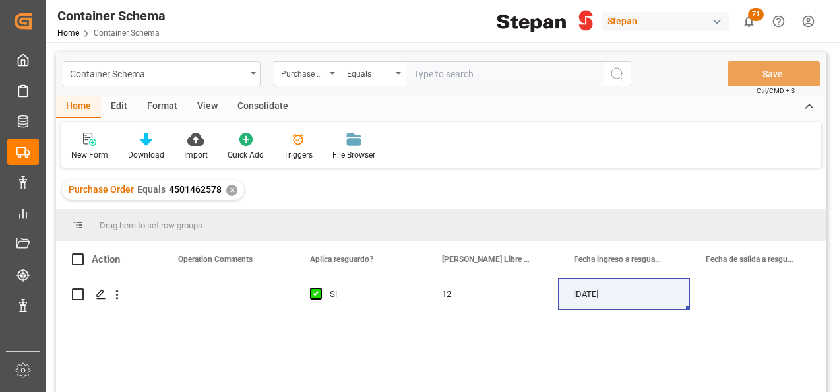
click at [228, 189] on div "✕" at bounding box center [231, 190] width 11 height 11
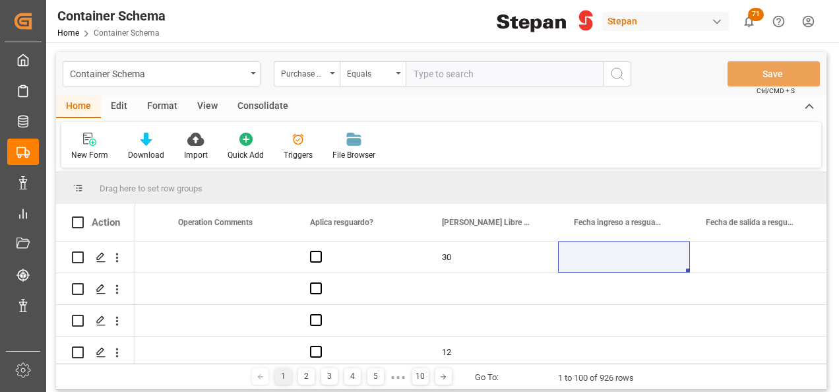
click at [414, 75] on input "text" at bounding box center [505, 73] width 198 height 25
paste input "DFSU7574745"
type input "DFSU7574745"
click at [332, 73] on icon "open menu" at bounding box center [332, 73] width 5 height 3
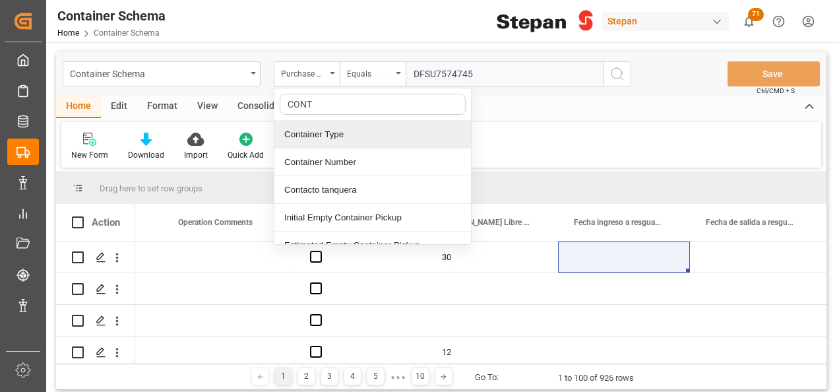
type input "CONTA"
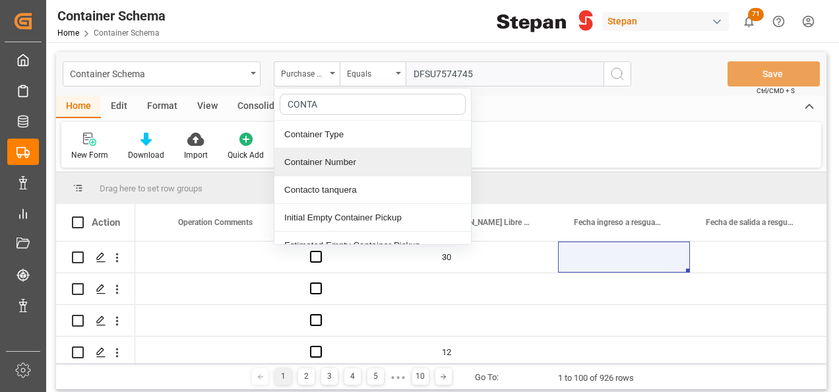
click at [310, 159] on div "Container Number" at bounding box center [372, 162] width 197 height 28
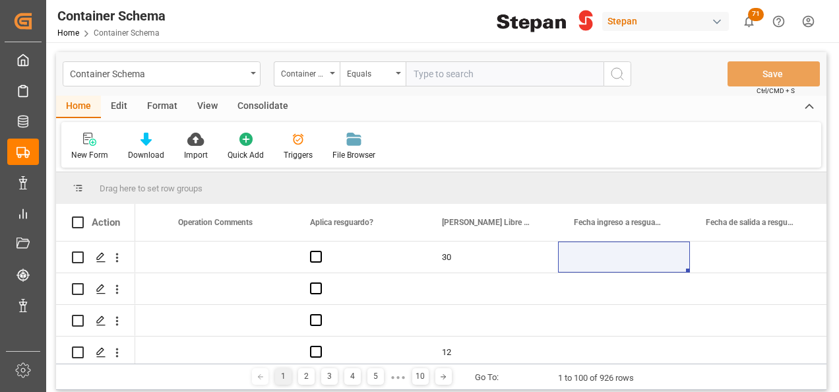
click at [429, 75] on input "text" at bounding box center [505, 73] width 198 height 25
paste input "DFSU7574745"
type input "DFSU7574745"
click at [616, 71] on icon "search button" at bounding box center [618, 74] width 16 height 16
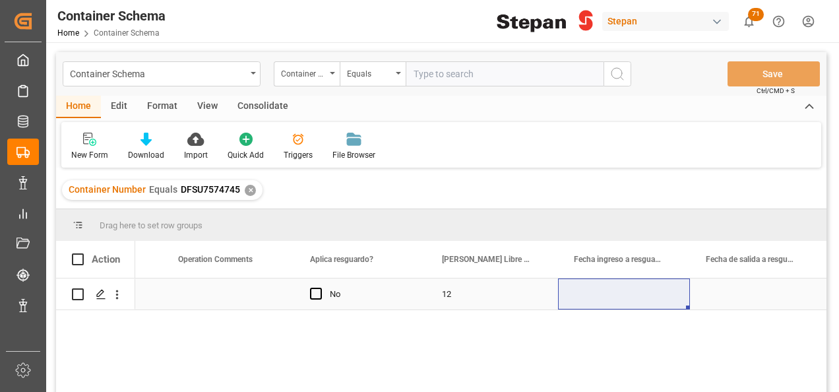
click at [455, 294] on div "12" at bounding box center [492, 293] width 132 height 31
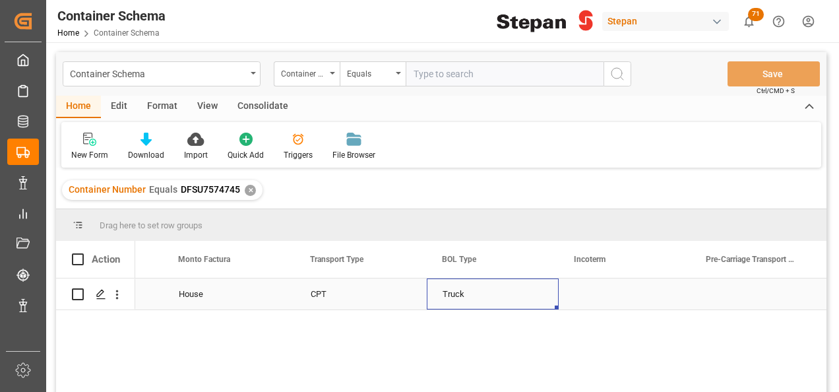
scroll to position [0, 10132]
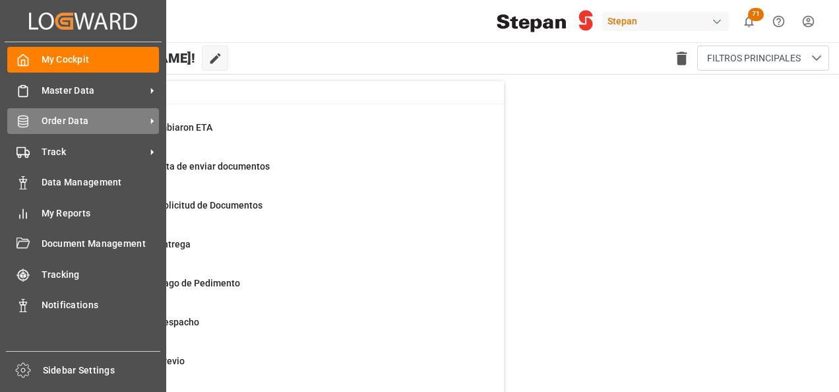
click at [53, 120] on span "Order Data" at bounding box center [94, 121] width 104 height 14
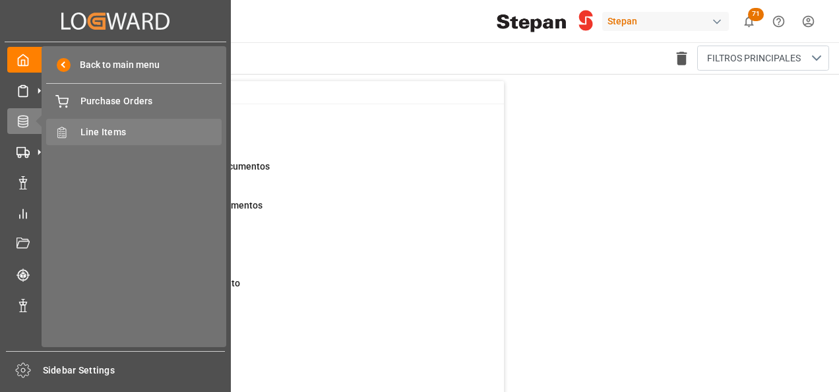
click at [92, 136] on span "Line Items" at bounding box center [151, 132] width 142 height 14
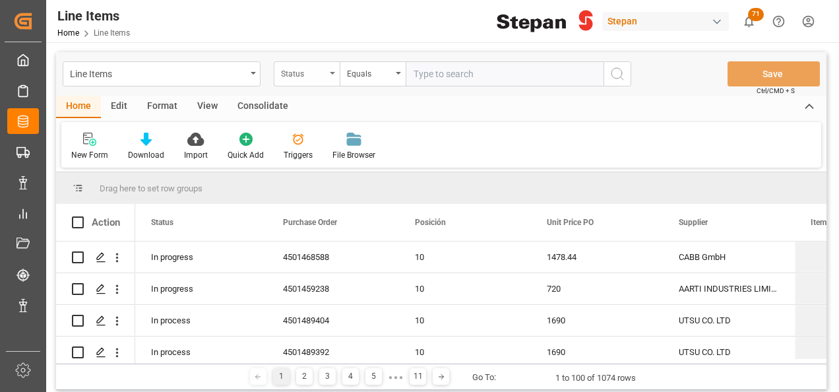
click at [321, 70] on div "Status" at bounding box center [303, 72] width 45 height 15
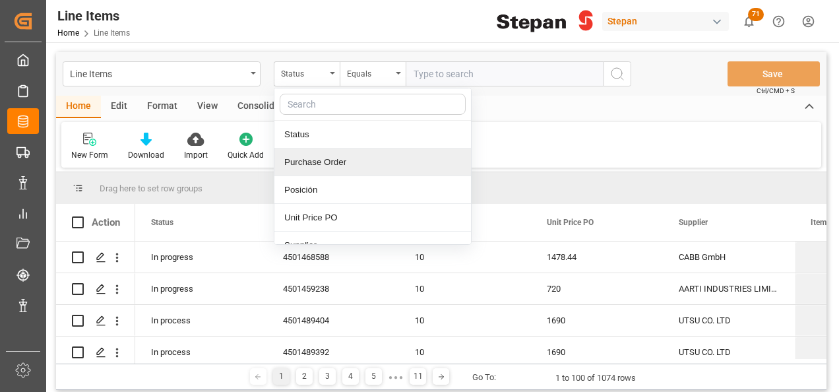
click at [318, 156] on div "Purchase Order" at bounding box center [372, 162] width 197 height 28
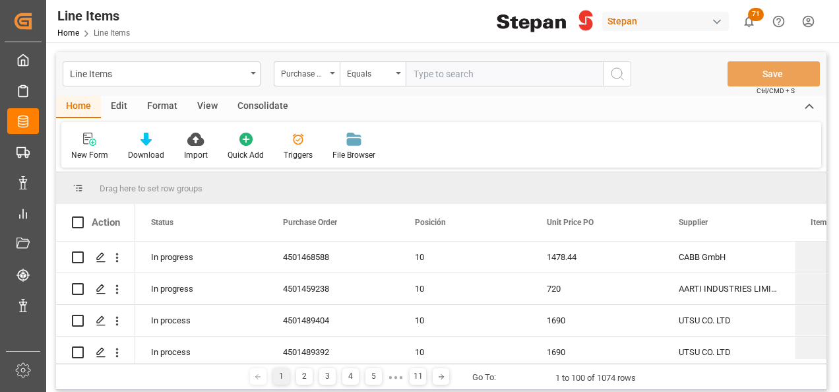
click at [433, 71] on input "text" at bounding box center [505, 73] width 198 height 25
paste input "4501462456"
type input "4501462456"
click at [614, 73] on icon "search button" at bounding box center [618, 74] width 16 height 16
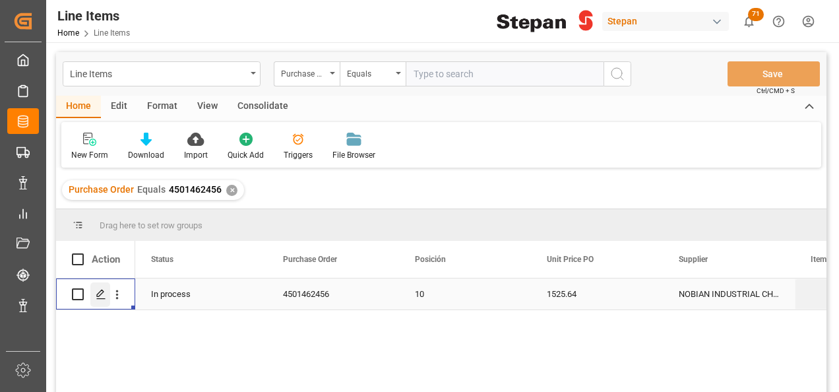
click at [99, 296] on polygon "Press SPACE to select this row." at bounding box center [100, 293] width 7 height 7
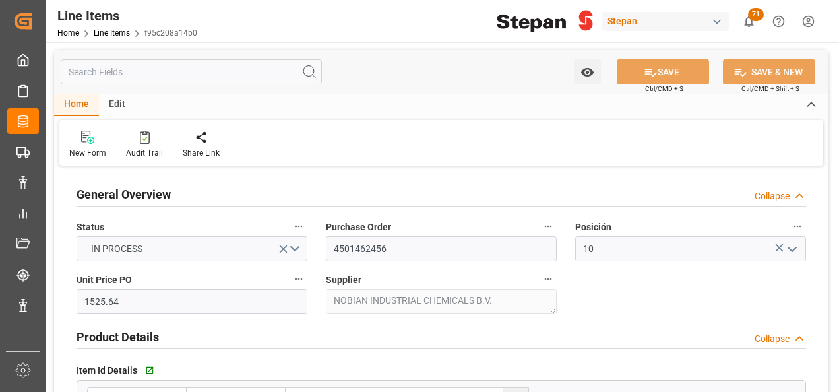
type input "31-07-2025 20:18"
type input "[DATE] 19:40"
type input "[DATE]"
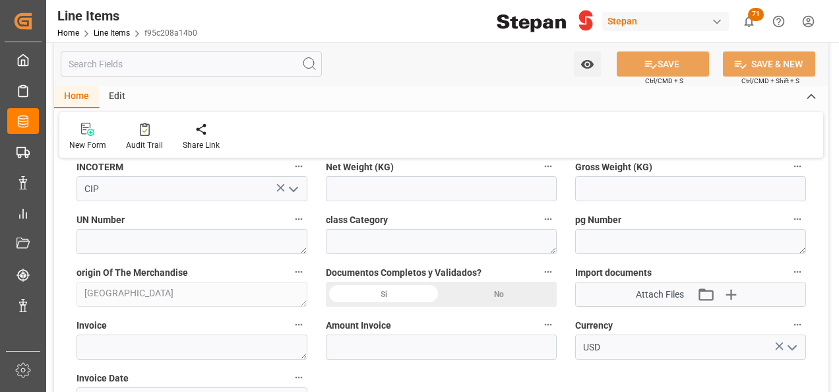
scroll to position [594, 0]
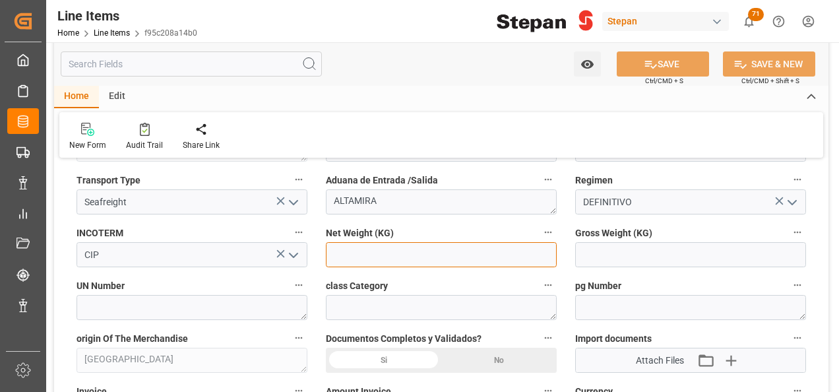
click at [353, 254] on input "text" at bounding box center [441, 254] width 231 height 25
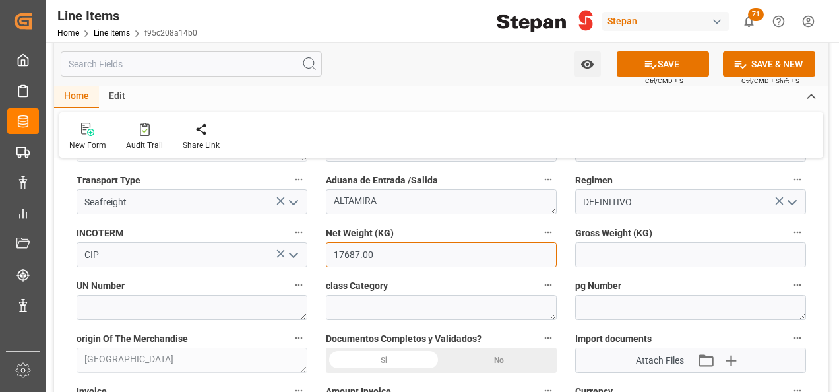
drag, startPoint x: 383, startPoint y: 251, endPoint x: 331, endPoint y: 246, distance: 52.4
click at [331, 246] on input "17687.00" at bounding box center [441, 254] width 231 height 25
type input "17687.00"
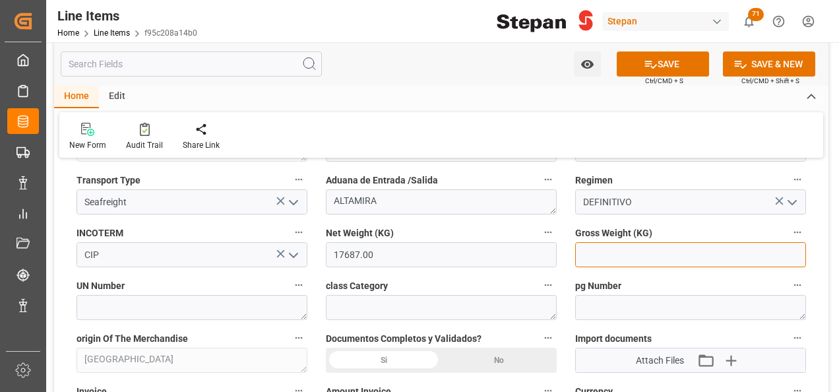
click at [634, 248] on input "text" at bounding box center [690, 254] width 231 height 25
paste input "17687.00"
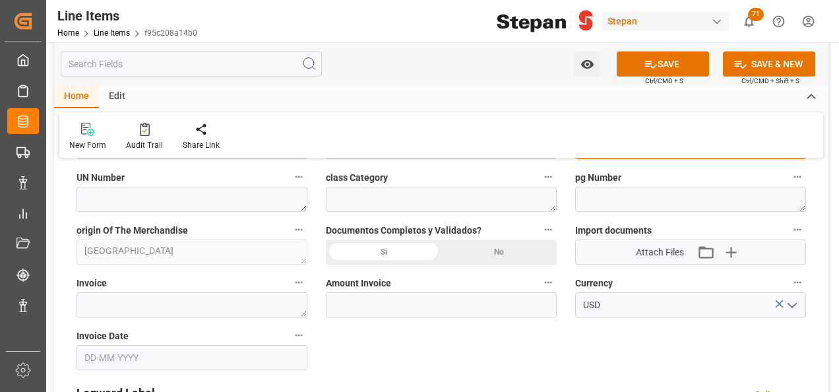
scroll to position [726, 0]
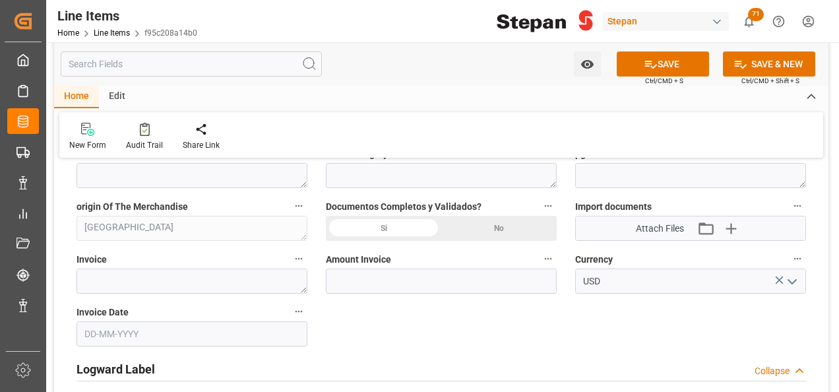
type input "17687"
click at [377, 222] on div "Si" at bounding box center [383, 228] width 115 height 25
click at [95, 282] on textarea at bounding box center [192, 280] width 231 height 25
paste textarea "1551345983"
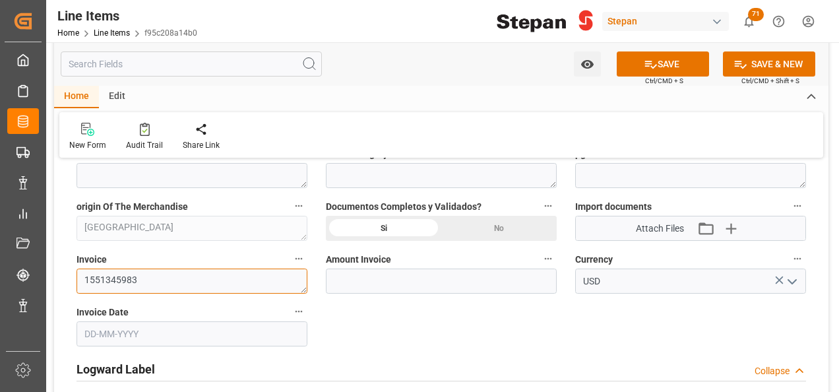
type textarea "1551345983"
click at [148, 332] on input "text" at bounding box center [192, 333] width 231 height 25
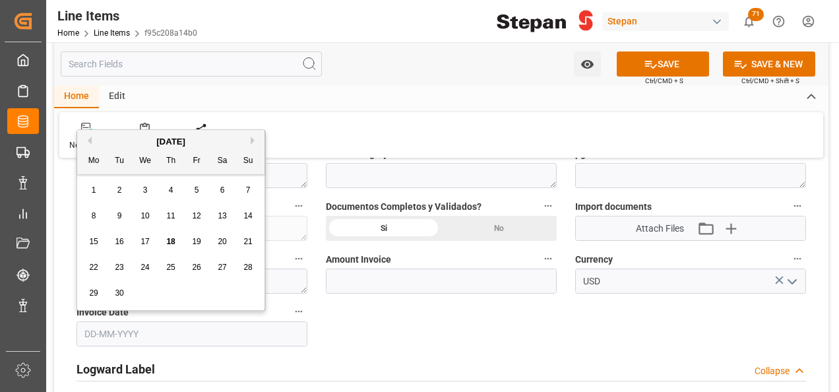
drag, startPoint x: 121, startPoint y: 132, endPoint x: 120, endPoint y: 144, distance: 12.6
click at [120, 132] on div "September 2025 Mo Tu We Th Fr Sa Su" at bounding box center [170, 152] width 187 height 44
click at [167, 194] on div "4" at bounding box center [171, 191] width 16 height 16
type input "[DATE]"
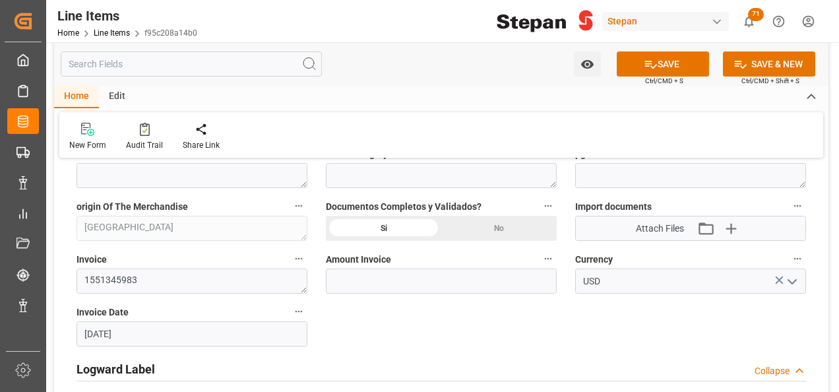
click at [396, 264] on label "Amount Invoice" at bounding box center [441, 259] width 231 height 18
click at [540, 264] on button "Amount Invoice" at bounding box center [548, 258] width 17 height 17
click at [396, 270] on div at bounding box center [419, 196] width 839 height 392
click at [397, 274] on input "text" at bounding box center [441, 280] width 231 height 25
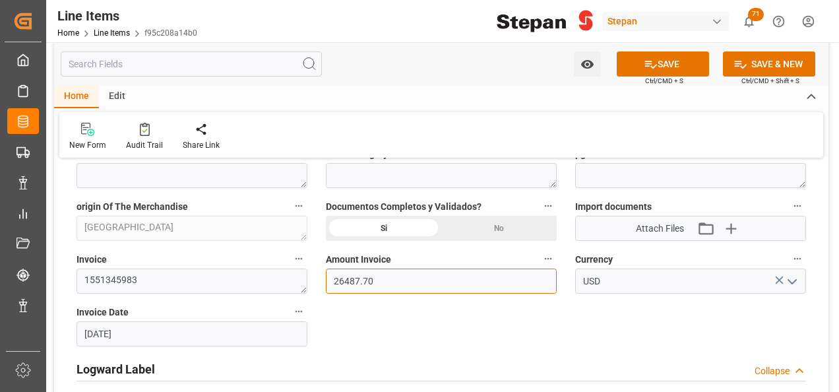
type input "26487.70"
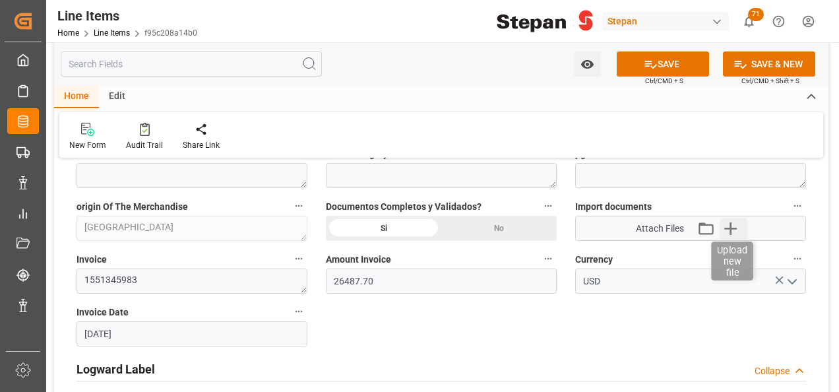
click at [728, 230] on icon "button" at bounding box center [730, 228] width 21 height 21
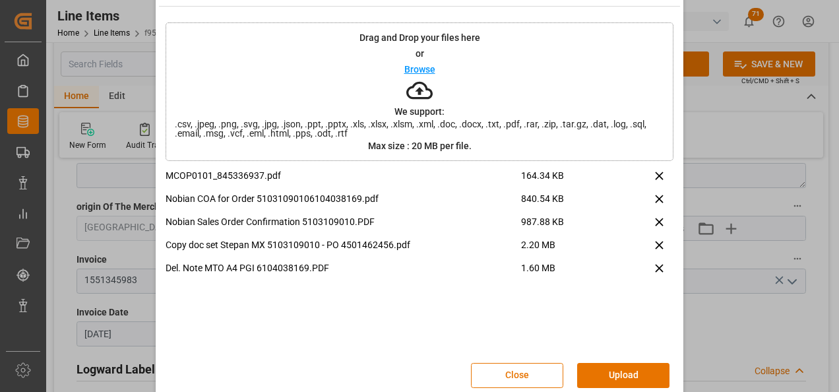
scroll to position [52, 0]
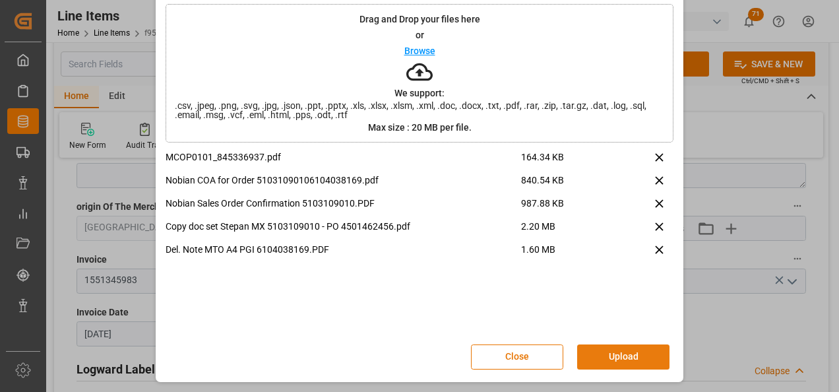
click at [598, 353] on button "Upload" at bounding box center [623, 356] width 92 height 25
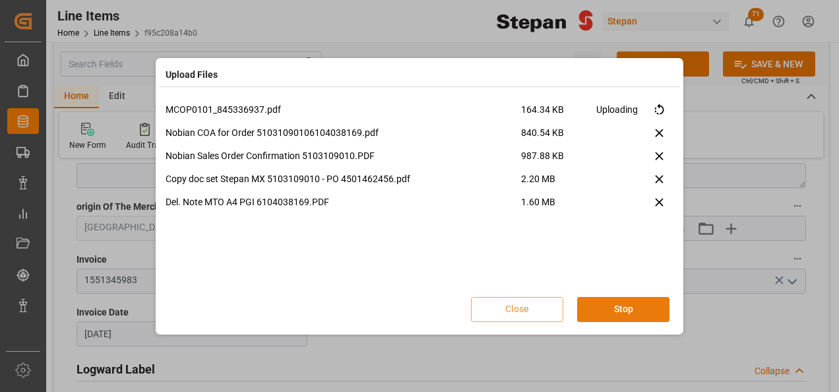
scroll to position [0, 0]
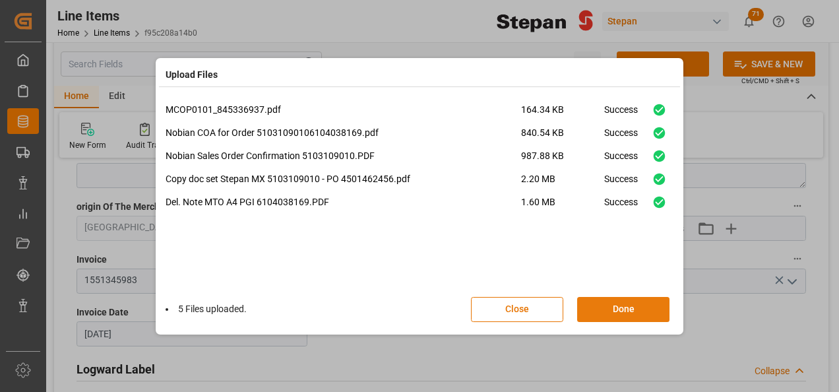
click at [617, 314] on button "Done" at bounding box center [623, 309] width 92 height 25
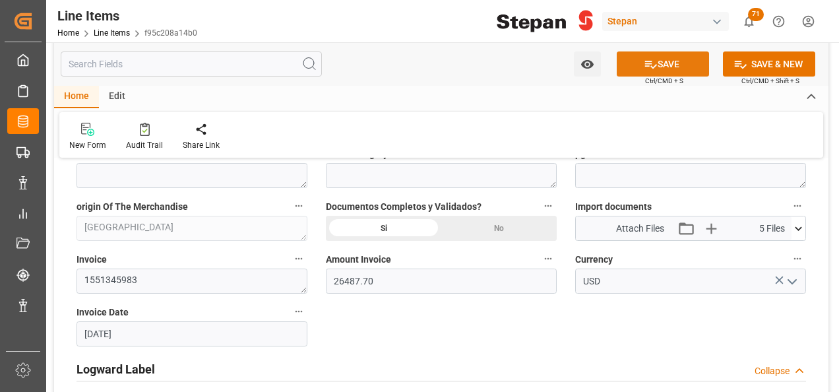
click at [658, 61] on button "SAVE" at bounding box center [663, 63] width 92 height 25
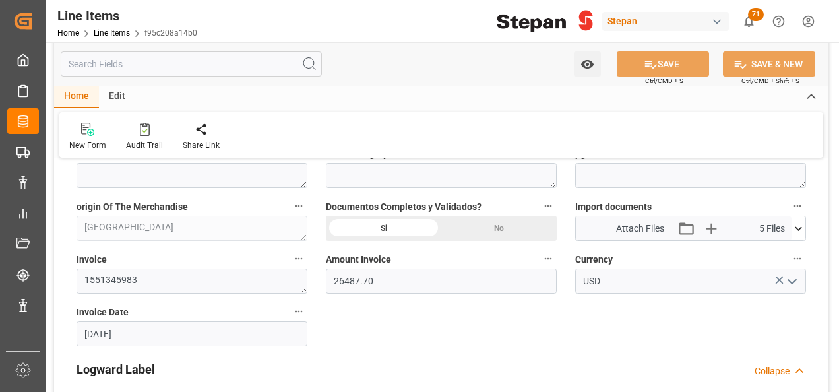
type input "[DATE] 12:09"
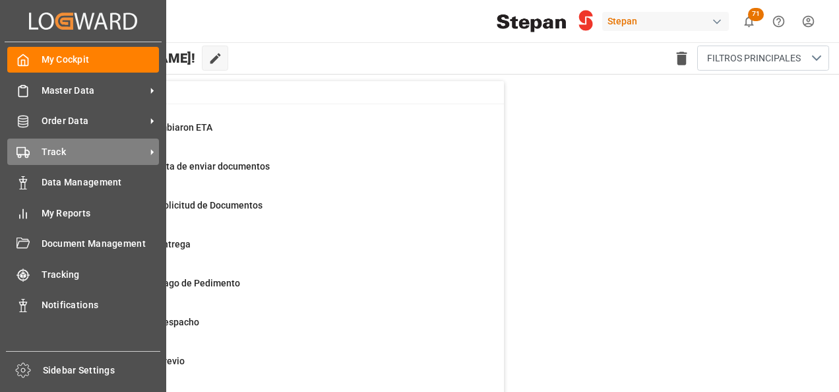
click at [38, 151] on div "Track Track" at bounding box center [83, 152] width 152 height 26
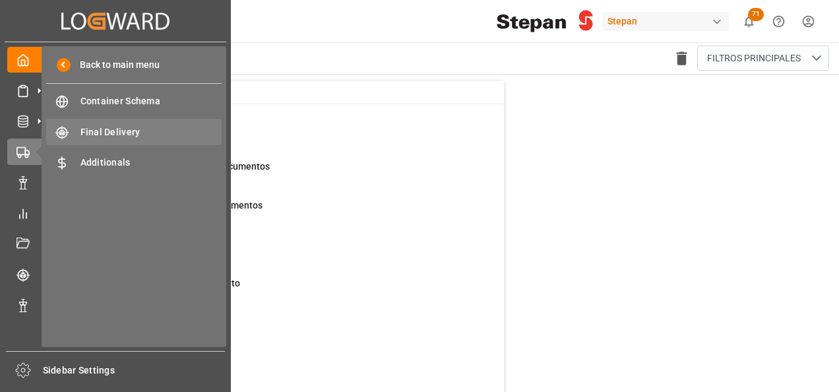
click at [108, 135] on span "Final Delivery" at bounding box center [151, 132] width 142 height 14
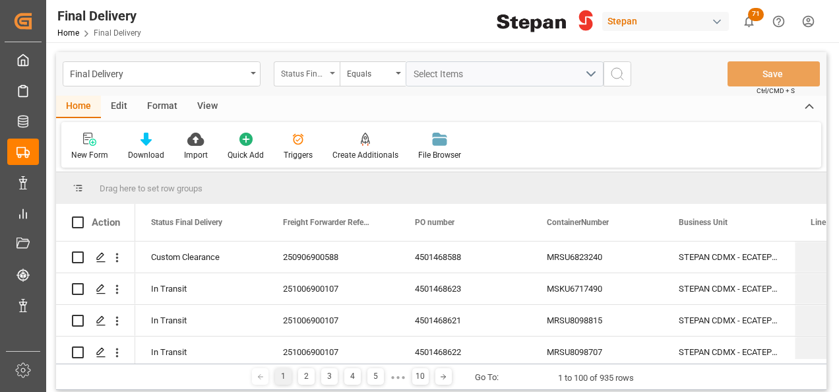
click at [336, 74] on div "Status Final Delivery" at bounding box center [307, 73] width 66 height 25
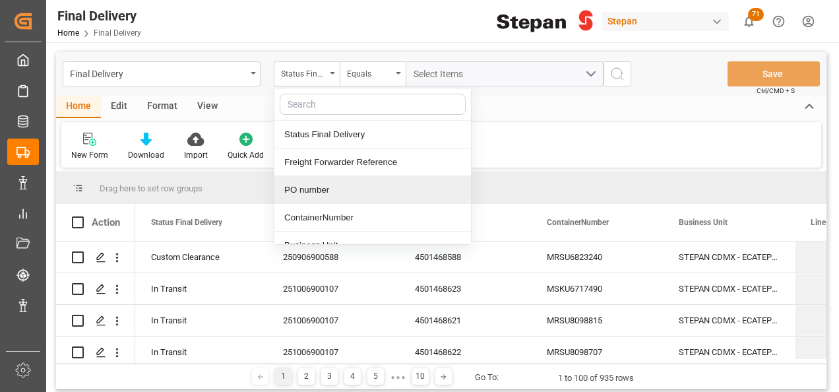
click at [307, 189] on div "PO number" at bounding box center [372, 190] width 197 height 28
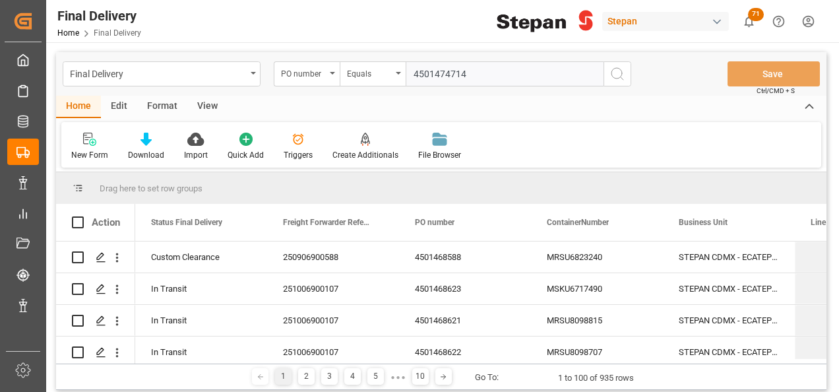
type input "4501474714"
click at [620, 69] on circle "search button" at bounding box center [617, 73] width 11 height 11
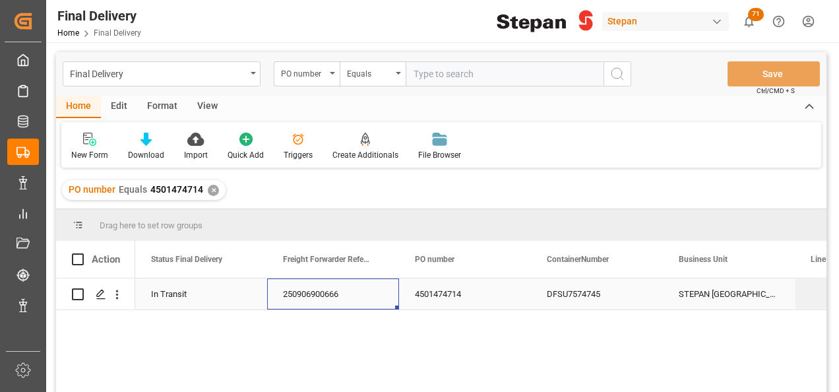
drag, startPoint x: 358, startPoint y: 290, endPoint x: 354, endPoint y: 296, distance: 7.0
click at [358, 290] on div "250906900666" at bounding box center [333, 293] width 132 height 31
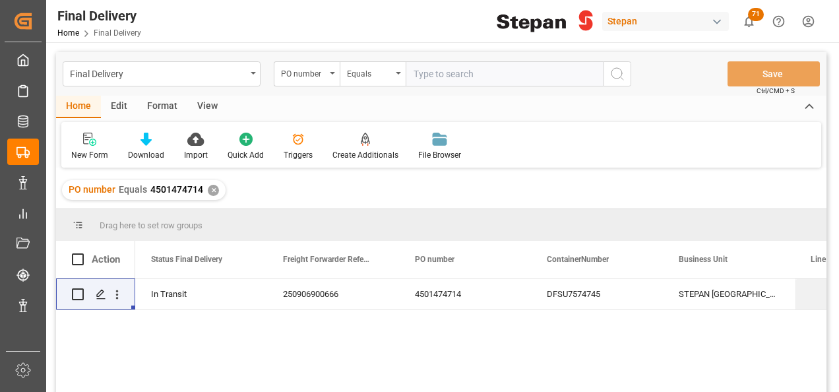
click at [214, 188] on div "✕" at bounding box center [213, 190] width 11 height 11
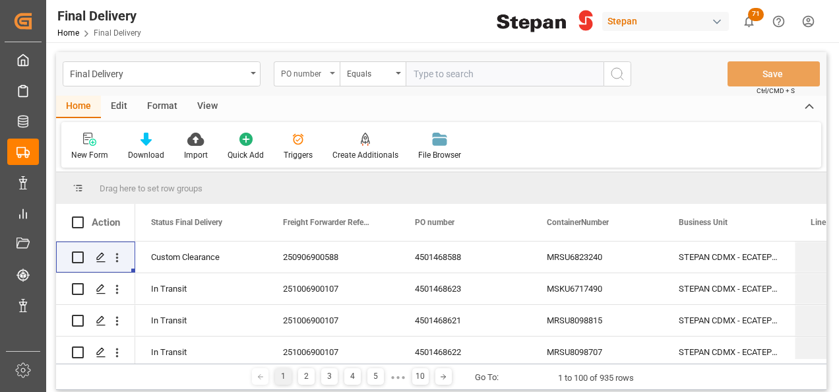
click at [327, 69] on div "PO number" at bounding box center [307, 73] width 66 height 25
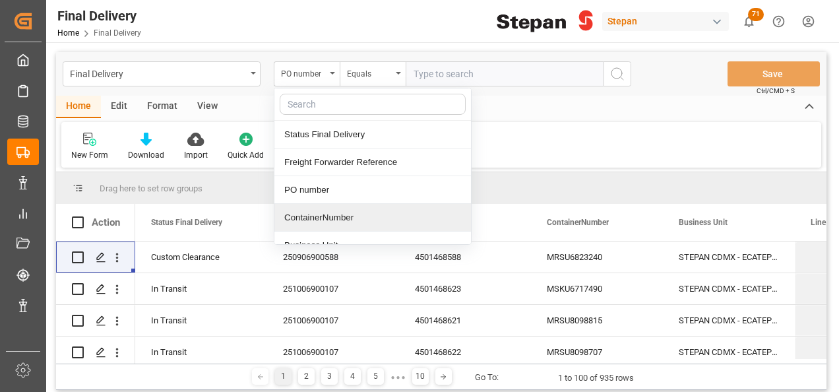
click at [309, 216] on div "ContainerNumber" at bounding box center [372, 218] width 197 height 28
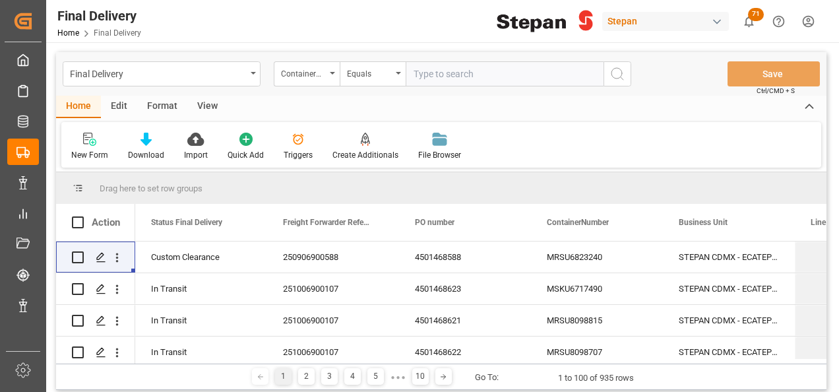
click at [422, 77] on input "text" at bounding box center [505, 73] width 198 height 25
paste input "TIFU1162191"
type input "TIFU1162191"
click at [615, 74] on icon "search button" at bounding box center [618, 74] width 16 height 16
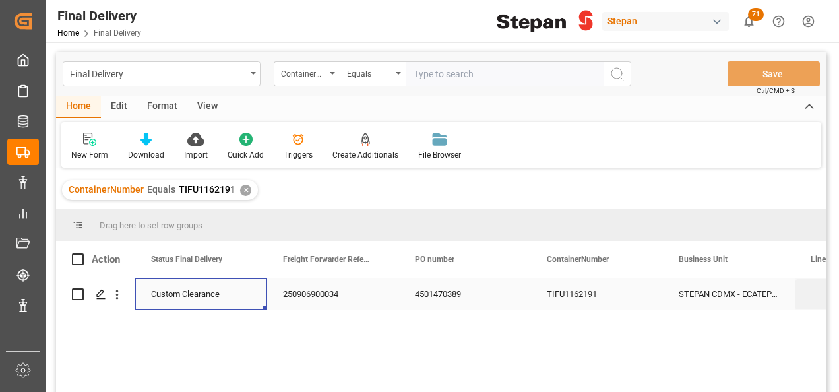
click at [194, 288] on div "Custom Clearance" at bounding box center [201, 294] width 100 height 30
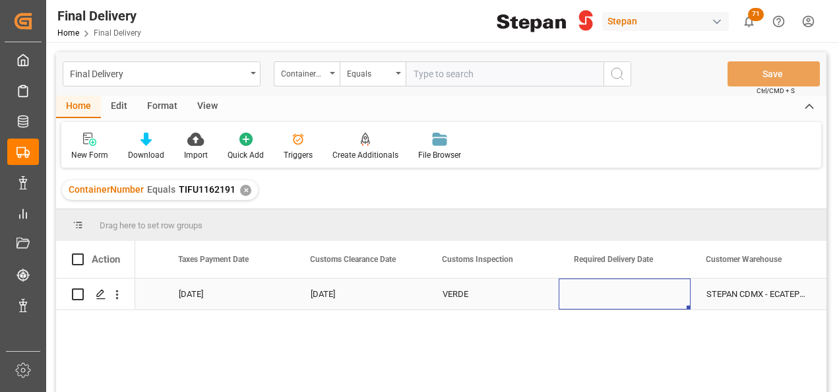
scroll to position [0, 1292]
click at [633, 293] on div "Press SPACE to select this row." at bounding box center [625, 293] width 132 height 31
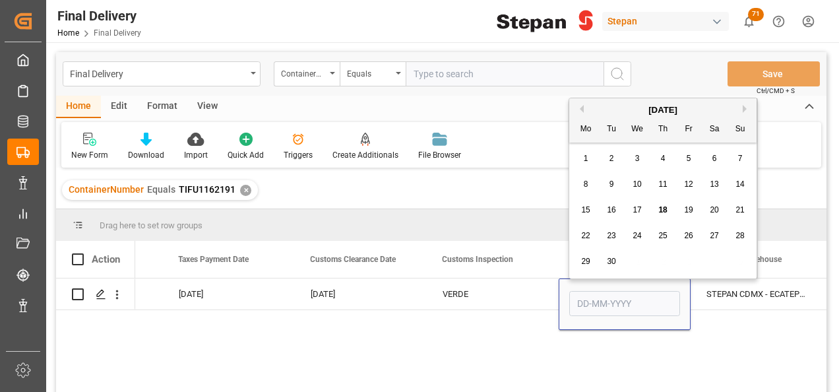
click at [662, 205] on div "18" at bounding box center [663, 211] width 16 height 16
type input "18-09-2025"
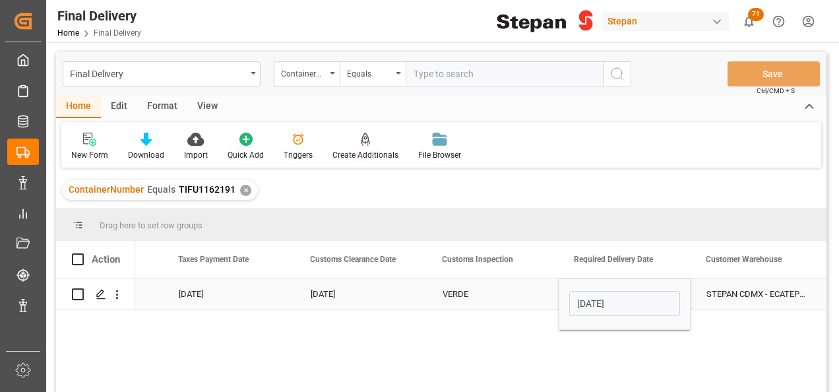
click at [536, 295] on div "VERDE" at bounding box center [493, 294] width 100 height 30
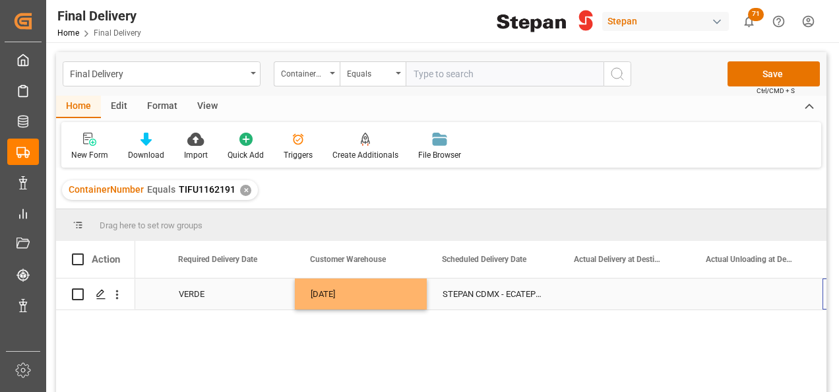
scroll to position [0, 1688]
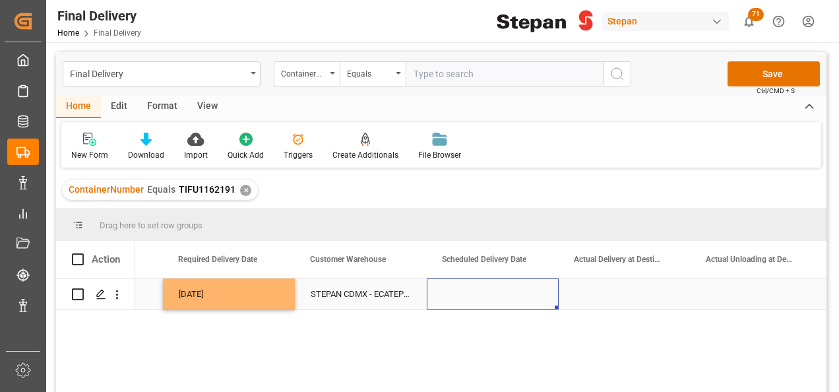
click at [475, 295] on div "Press SPACE to select this row." at bounding box center [493, 293] width 132 height 31
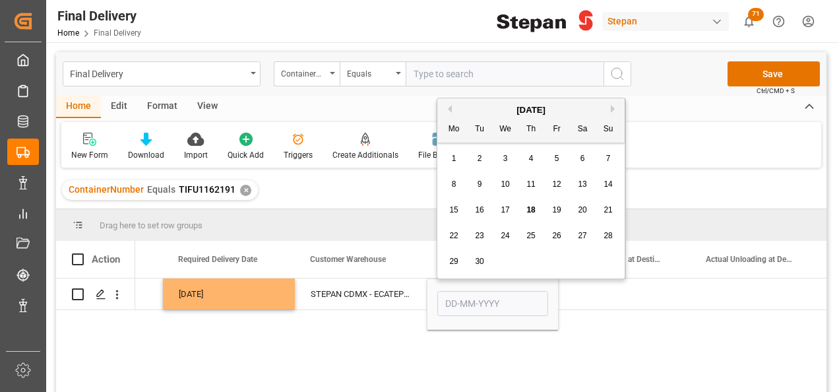
click at [532, 204] on div "18" at bounding box center [531, 211] width 16 height 16
type input "18-09-2025"
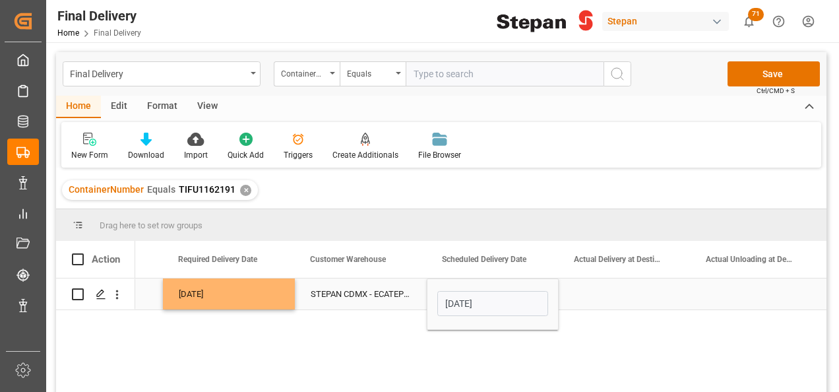
click at [607, 290] on div "Press SPACE to select this row." at bounding box center [625, 293] width 132 height 31
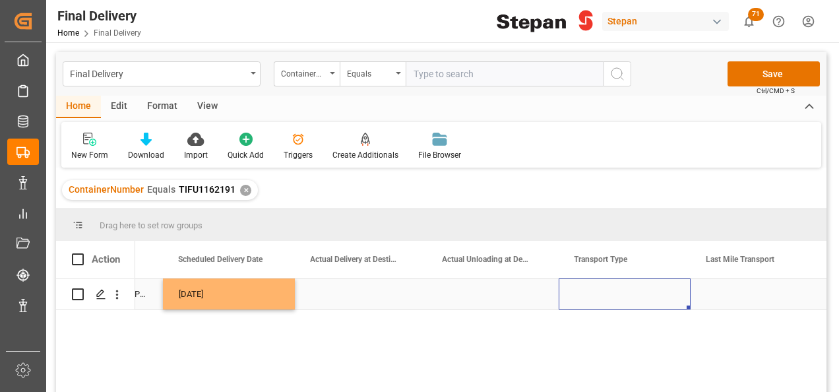
scroll to position [0, 1951]
click at [614, 300] on div "Press SPACE to select this row." at bounding box center [625, 293] width 132 height 31
click at [614, 300] on input "Press SPACE to select this row." at bounding box center [624, 301] width 111 height 25
click at [665, 301] on polyline "open menu" at bounding box center [666, 302] width 8 height 4
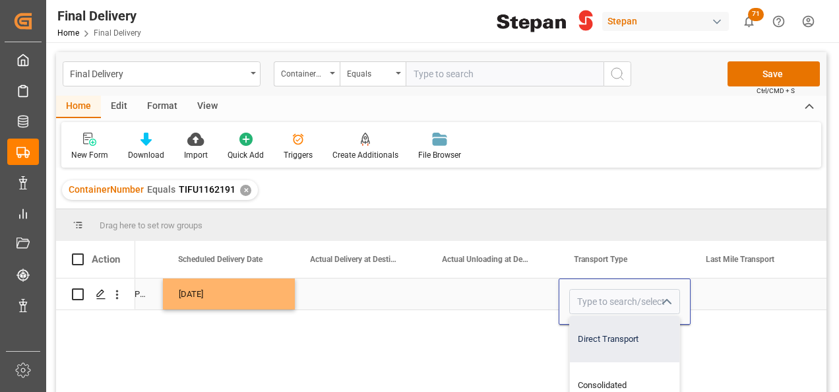
click at [608, 347] on div "Direct Transport" at bounding box center [625, 339] width 110 height 46
type input "Direct Transport"
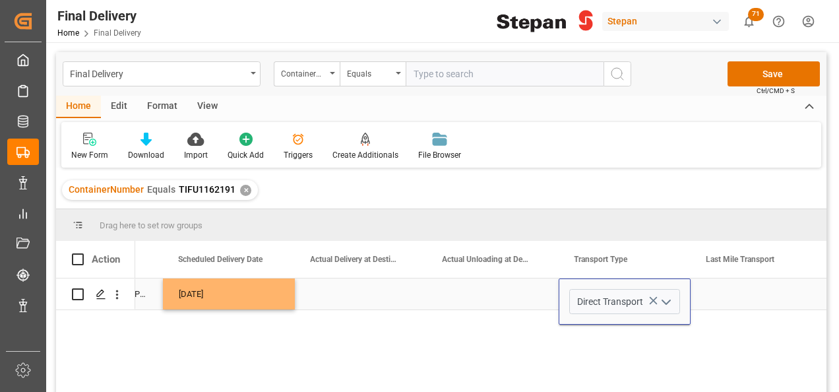
click at [712, 299] on div "Press SPACE to select this row." at bounding box center [757, 293] width 132 height 31
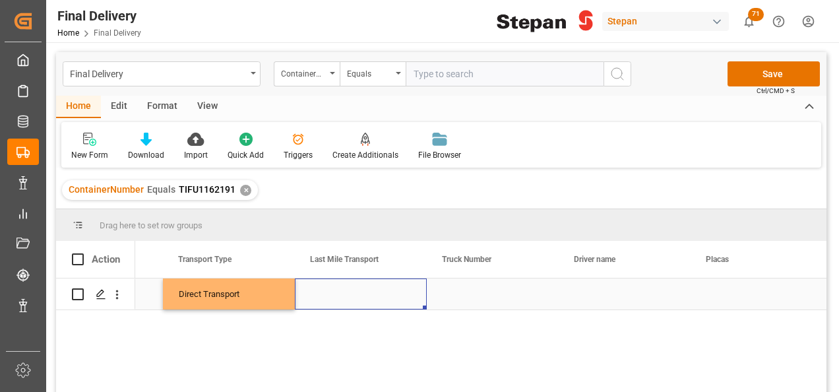
click at [369, 290] on div "Press SPACE to select this row." at bounding box center [361, 293] width 132 height 31
click at [401, 292] on button "open menu" at bounding box center [402, 302] width 20 height 20
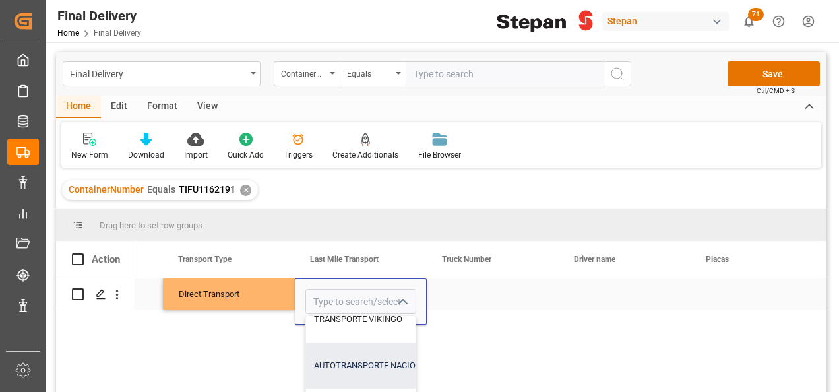
click at [352, 363] on div "AUTOTRANSPORTE NACIONAL DE CARGA TNC SA DE CV" at bounding box center [421, 365] width 231 height 46
type input "AUTOTRANSPORTE NACIONAL DE CARGA TNC SA DE CV"
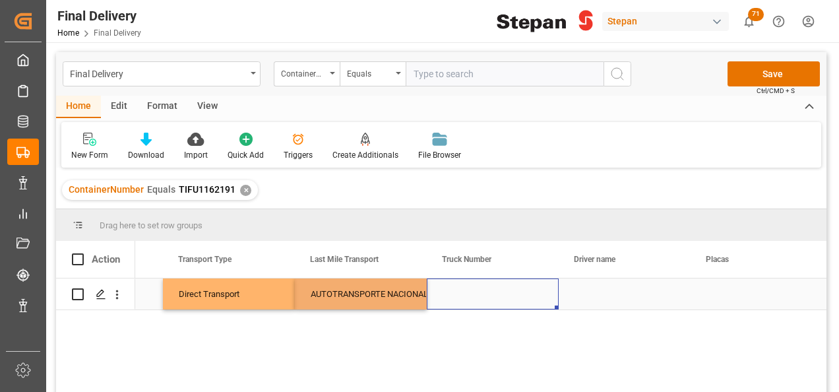
click at [469, 295] on div "Press SPACE to select this row." at bounding box center [493, 293] width 132 height 31
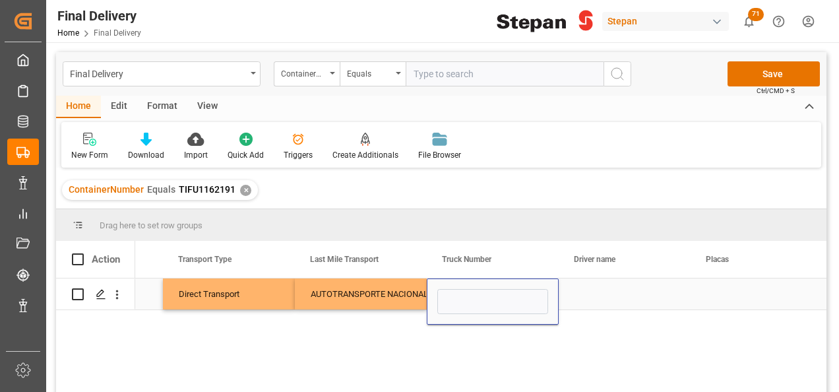
type input "TN 127"
click at [566, 301] on div "Press SPACE to select this row." at bounding box center [625, 293] width 132 height 31
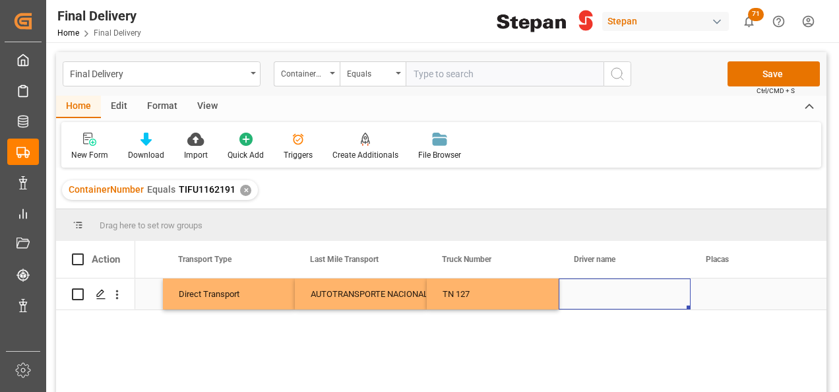
click at [587, 299] on div "Press SPACE to select this row." at bounding box center [625, 293] width 132 height 31
click at [587, 299] on input "Press SPACE to select this row." at bounding box center [624, 301] width 111 height 25
type input "RAUL CEBALLOS GONZALEZ"
click at [719, 294] on div "Press SPACE to select this row." at bounding box center [757, 293] width 132 height 31
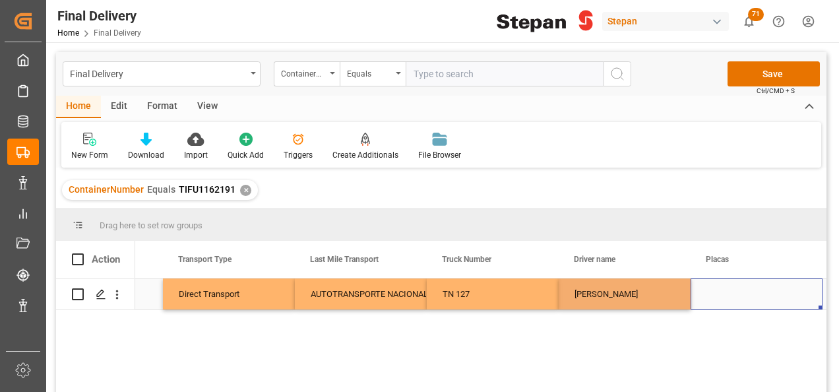
click at [719, 294] on div "Press SPACE to select this row." at bounding box center [757, 293] width 132 height 31
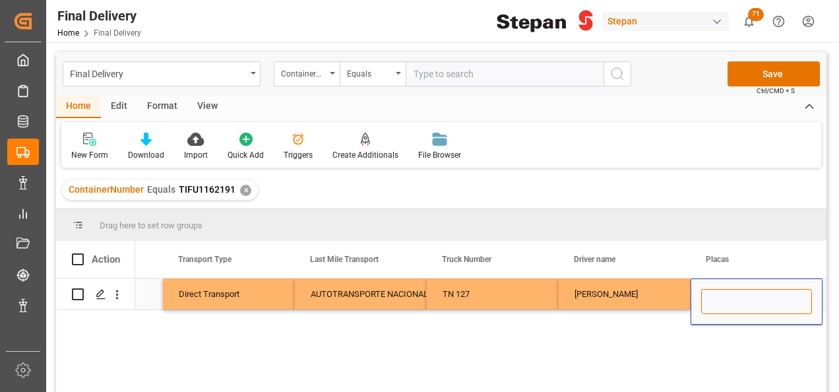
paste input "77BG3Z"
type input "77BG3Z"
click at [664, 289] on div "RAUL CEBALLOS GONZALEZ" at bounding box center [625, 293] width 132 height 31
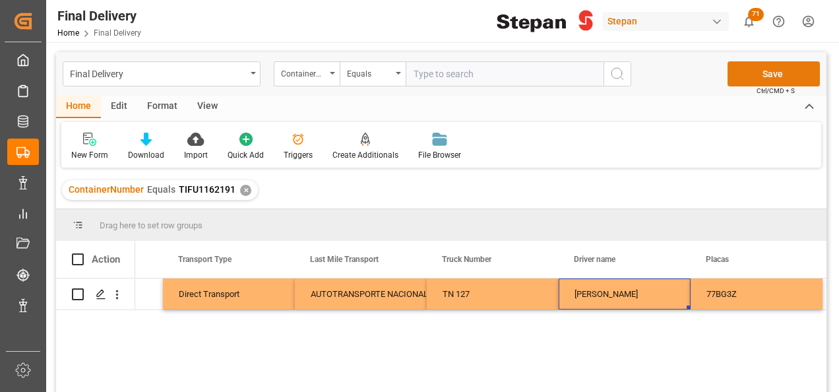
click at [767, 73] on button "Save" at bounding box center [774, 73] width 92 height 25
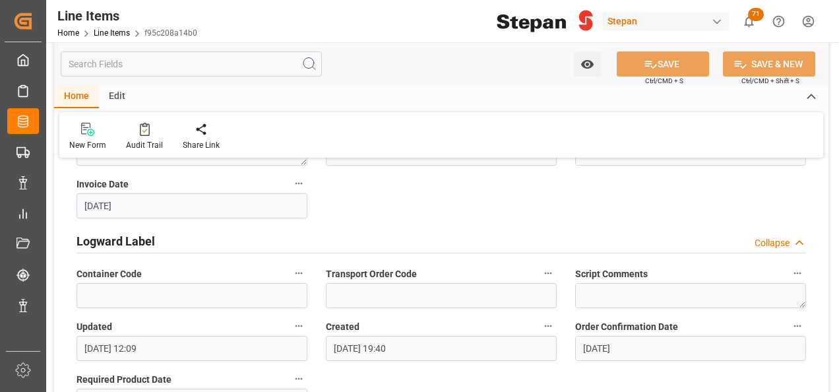
scroll to position [858, 0]
